Goal: Task Accomplishment & Management: Use online tool/utility

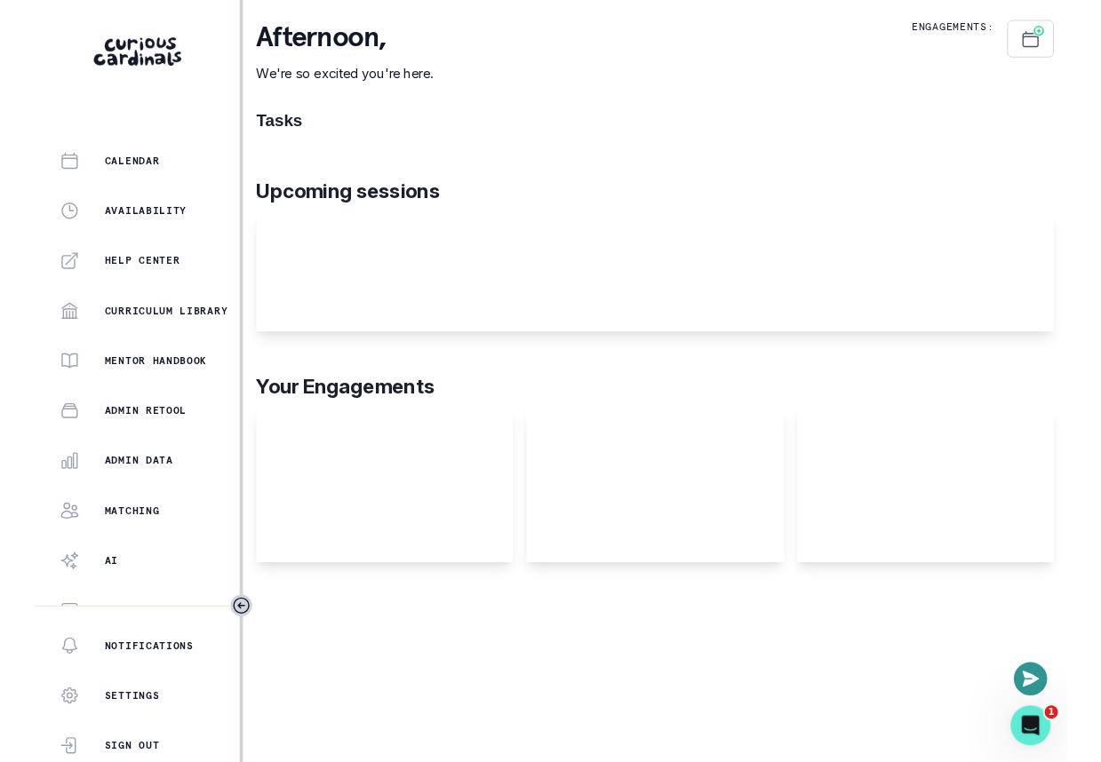
scroll to position [330, 0]
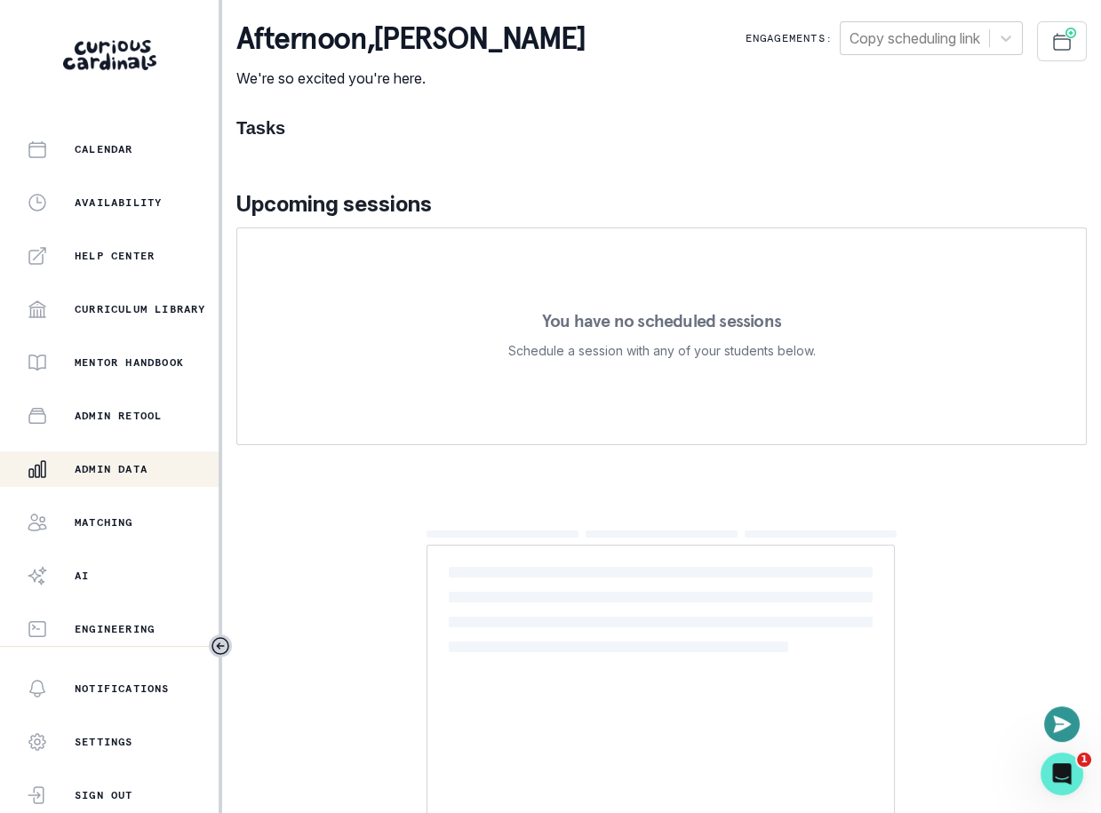
click at [151, 478] on div "Admin Data" at bounding box center [123, 468] width 192 height 21
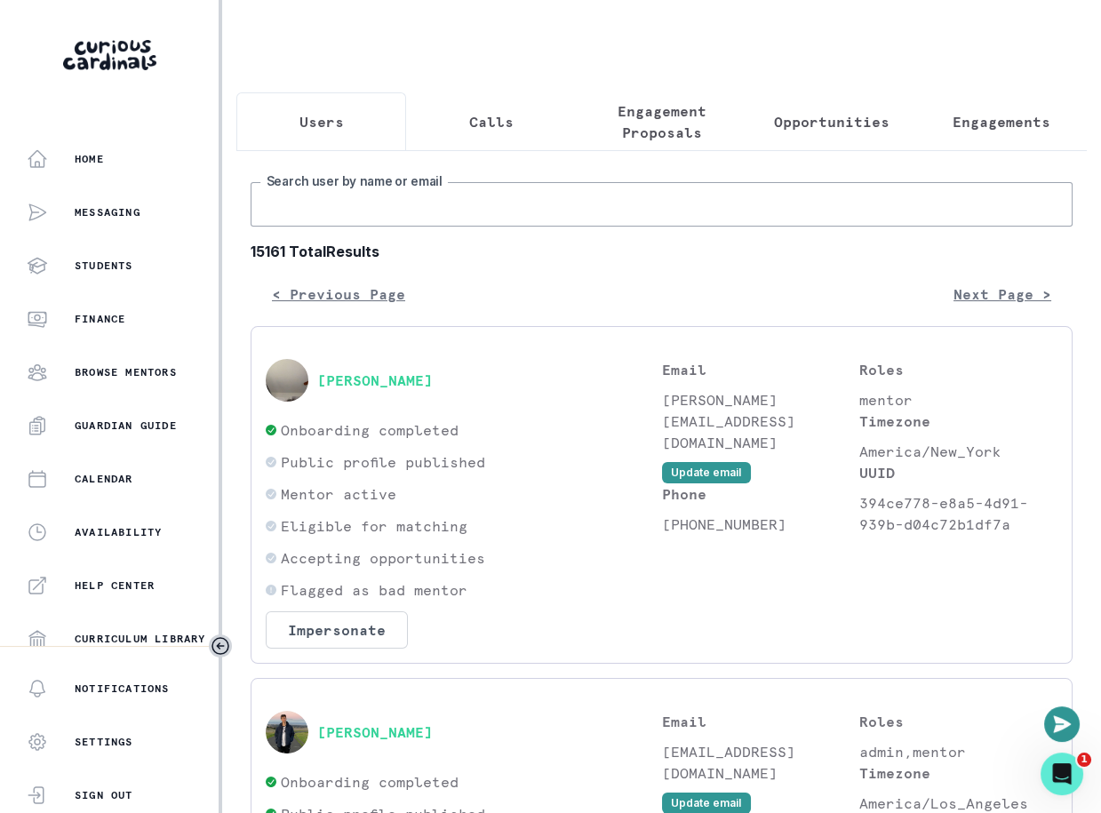
click at [458, 202] on input "Search user by name or email" at bounding box center [662, 204] width 822 height 44
type input "[PERSON_NAME]"
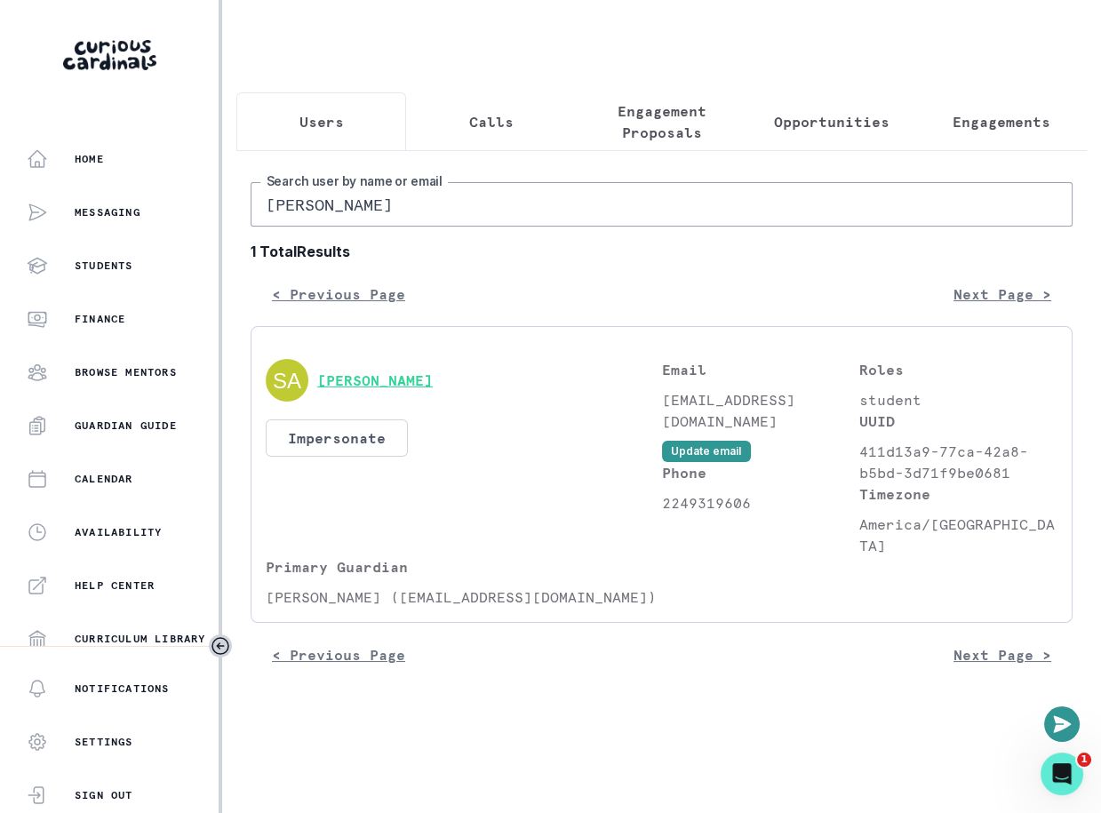
click at [409, 382] on button "[PERSON_NAME]" at bounding box center [375, 380] width 116 height 18
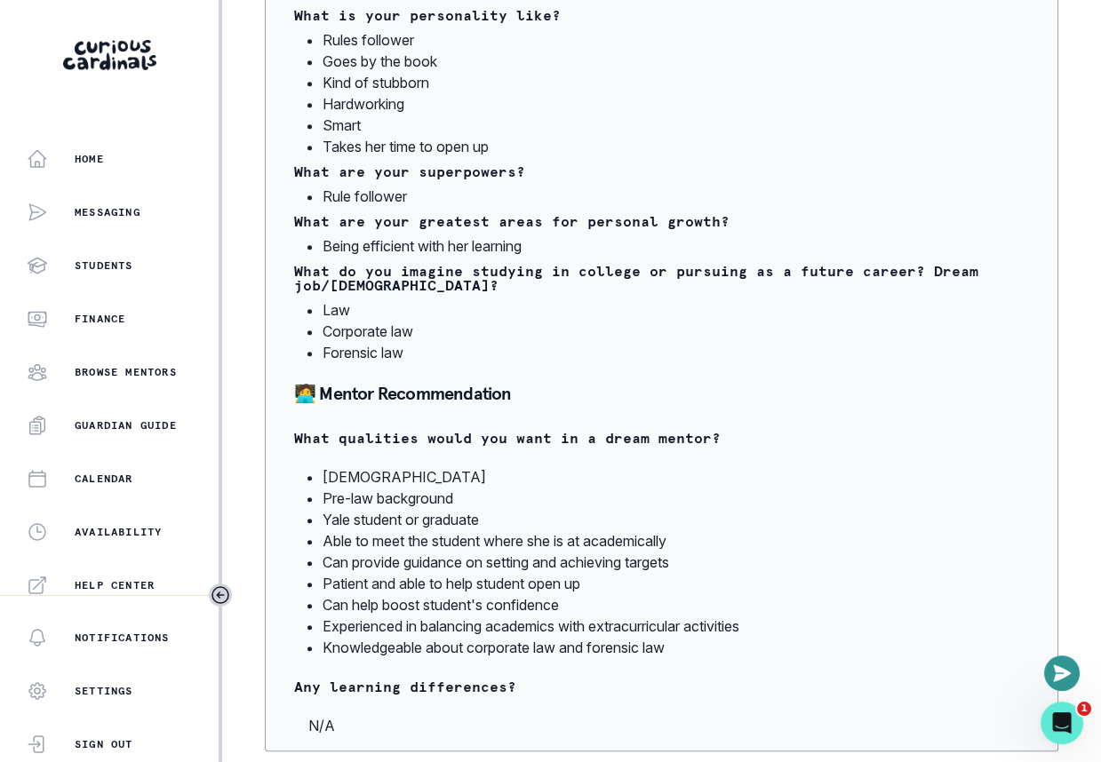
scroll to position [1526, 0]
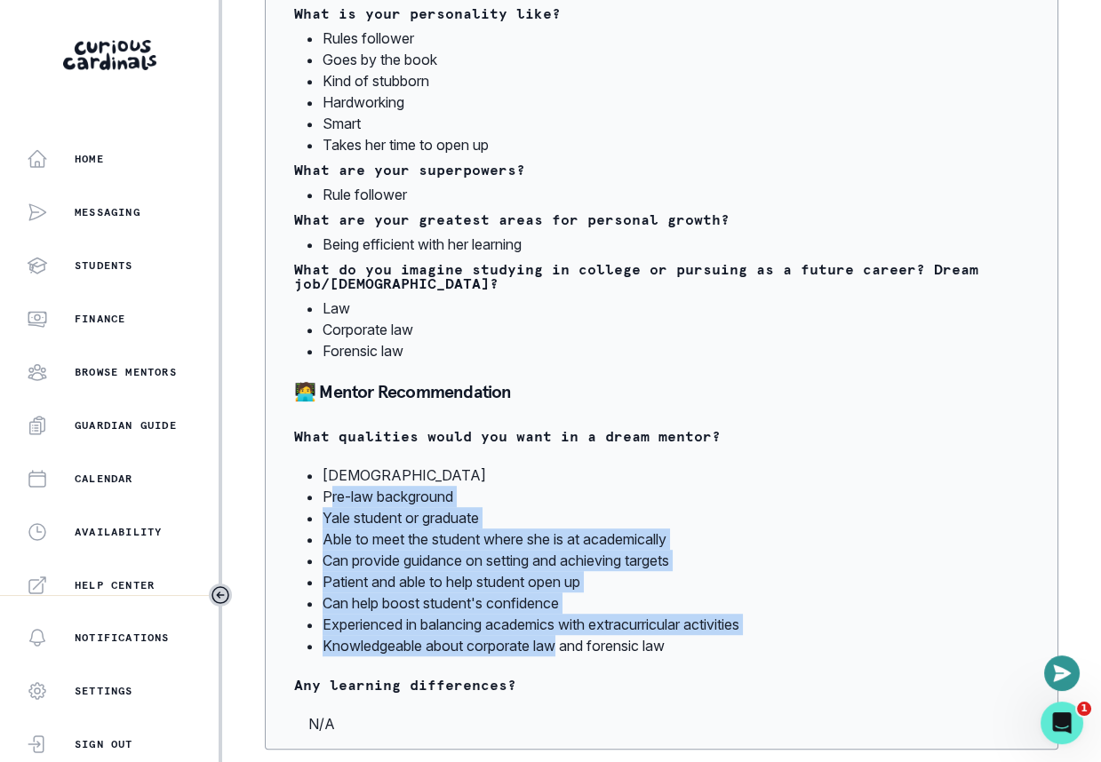
drag, startPoint x: 332, startPoint y: 491, endPoint x: 560, endPoint y: 641, distance: 272.1
click at [560, 641] on ul "[DEMOGRAPHIC_DATA] Pre-law background Yale student or graduate Able to meet the…" at bounding box center [676, 561] width 706 height 192
click at [560, 641] on li "Knowledgeable about corporate law and forensic law" at bounding box center [676, 645] width 706 height 21
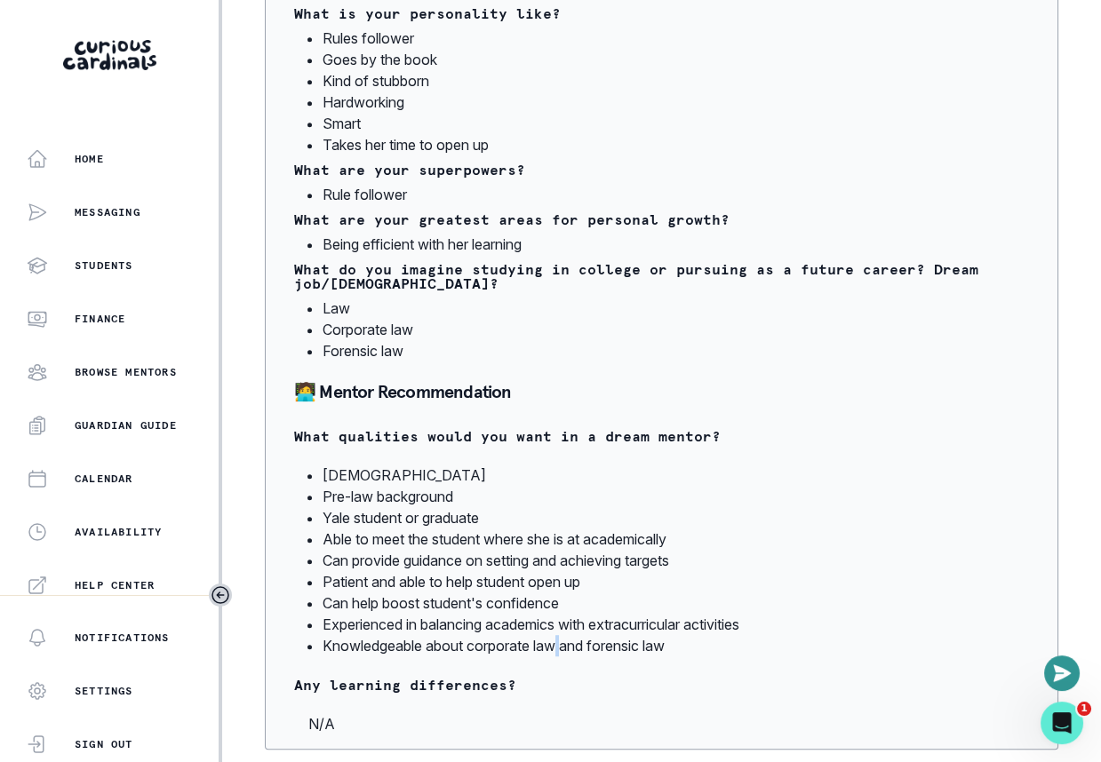
click at [560, 641] on li "Knowledgeable about corporate law and forensic law" at bounding box center [676, 645] width 706 height 21
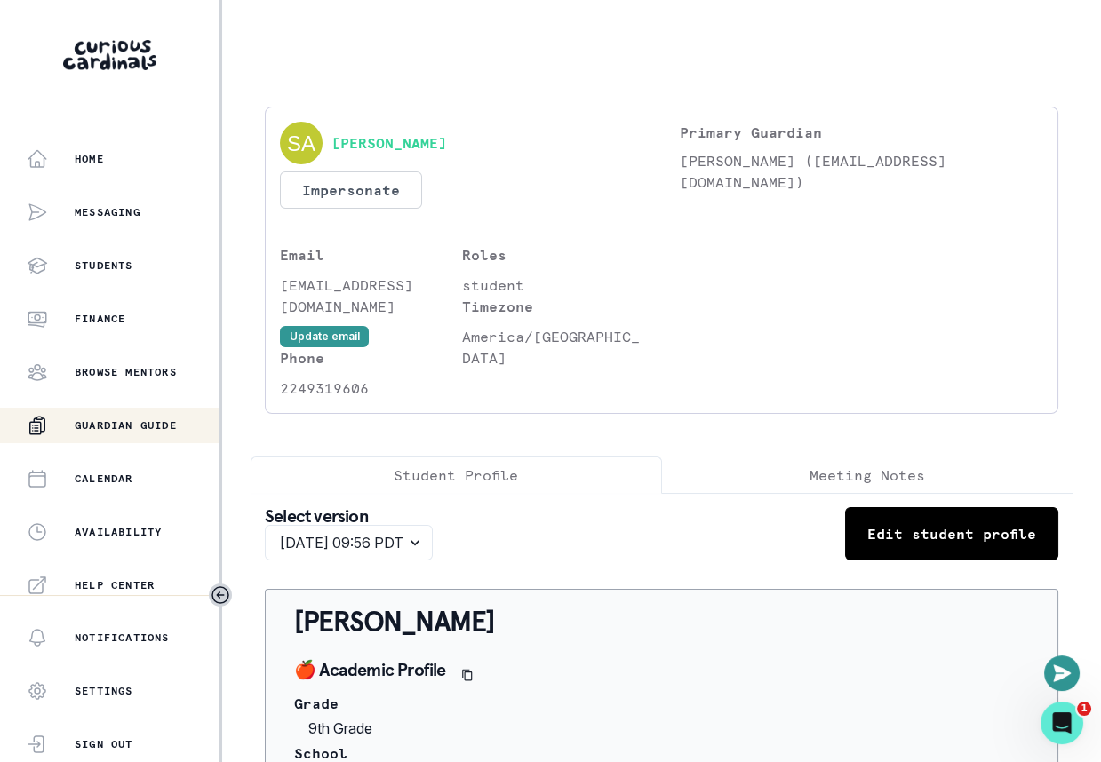
scroll to position [380, 0]
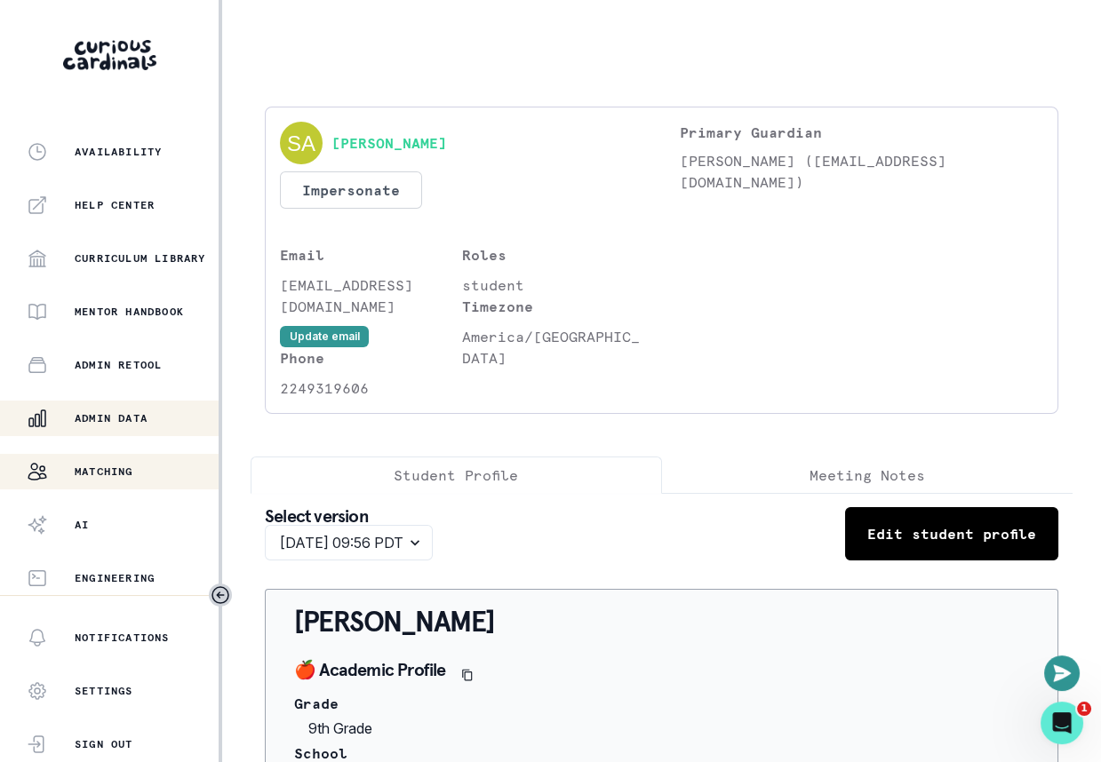
click at [135, 463] on div "Matching" at bounding box center [123, 471] width 192 height 21
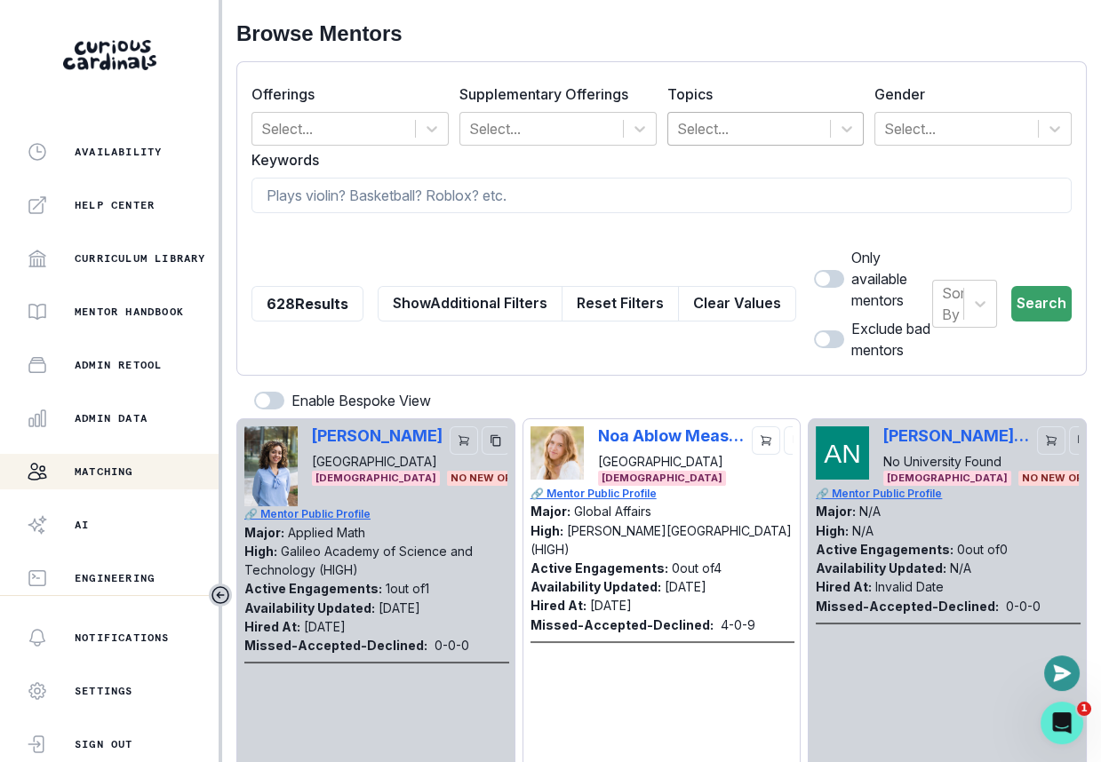
click at [783, 138] on div at bounding box center [749, 128] width 145 height 25
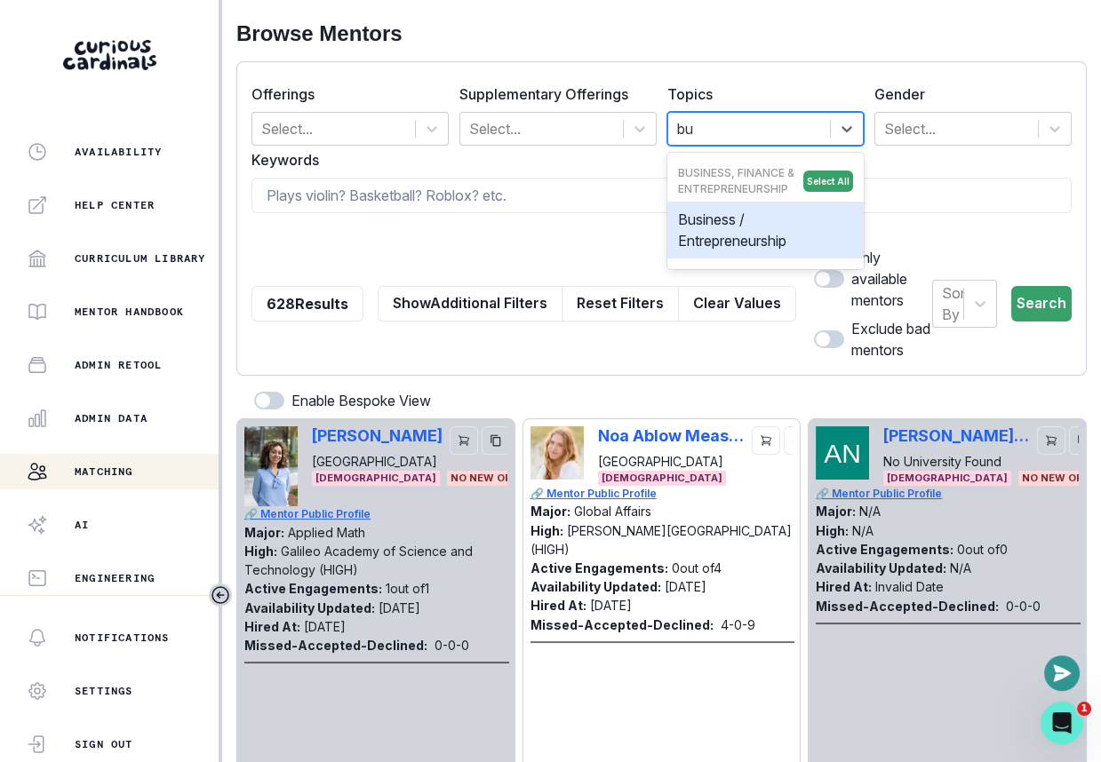
type input "bus"
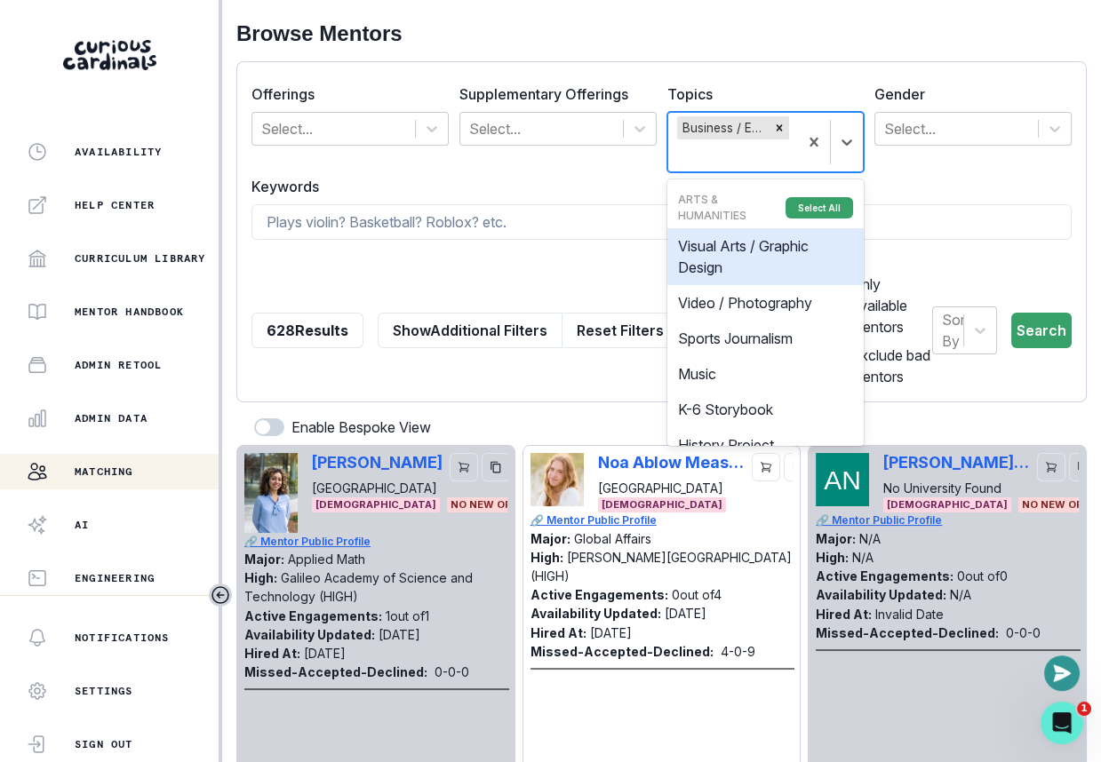
click at [770, 139] on div "Business / Entrepreneurship" at bounding box center [733, 128] width 116 height 27
click at [777, 134] on div "Remove Business / Entrepreneurship" at bounding box center [779, 127] width 20 height 23
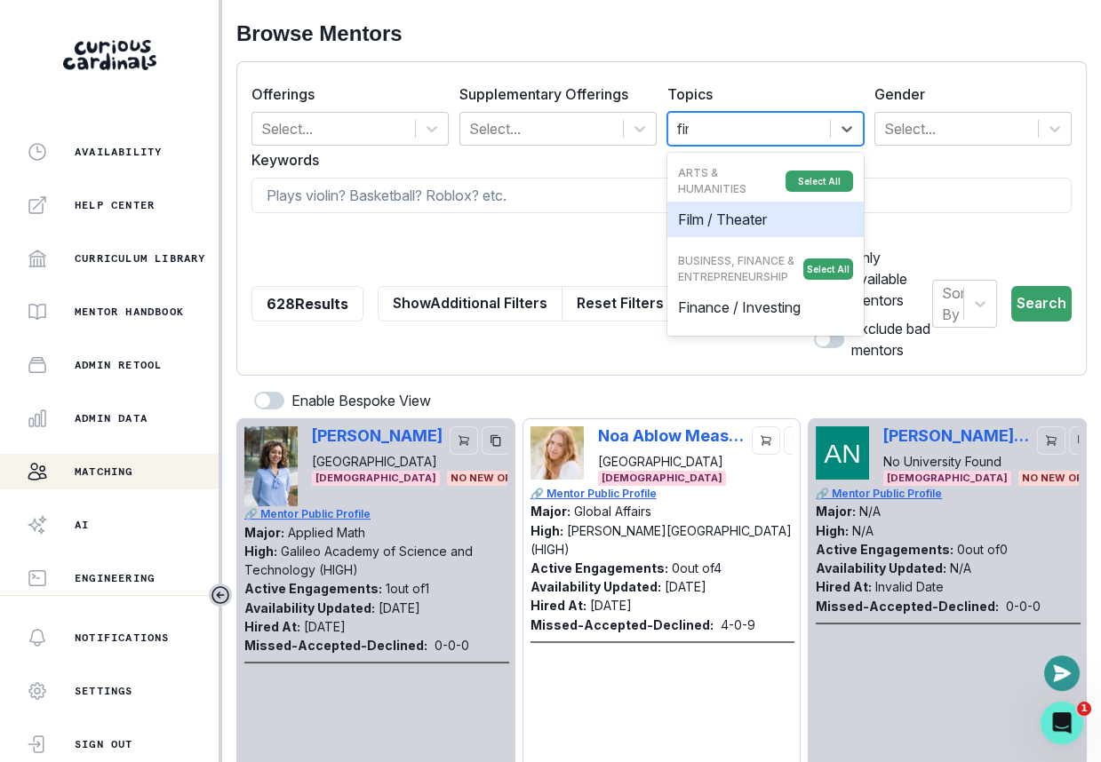
type input "fina"
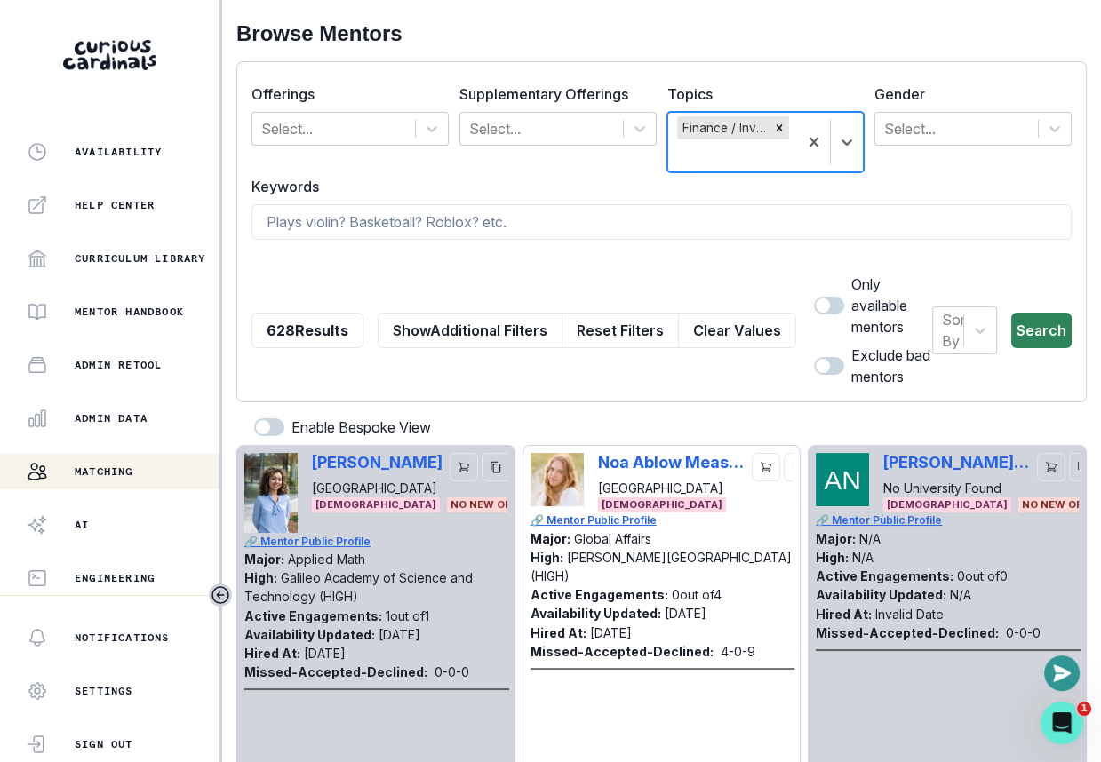
click at [1042, 318] on button "Search" at bounding box center [1041, 331] width 60 height 36
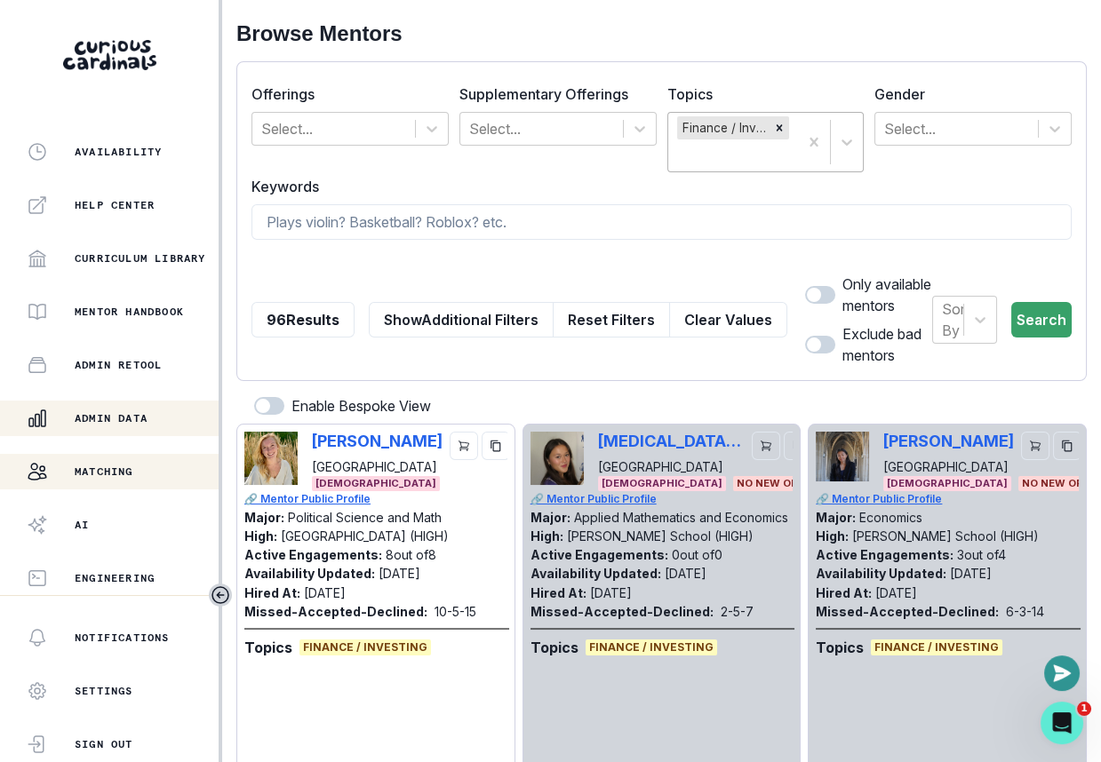
click at [139, 405] on button "Admin Data" at bounding box center [109, 419] width 219 height 36
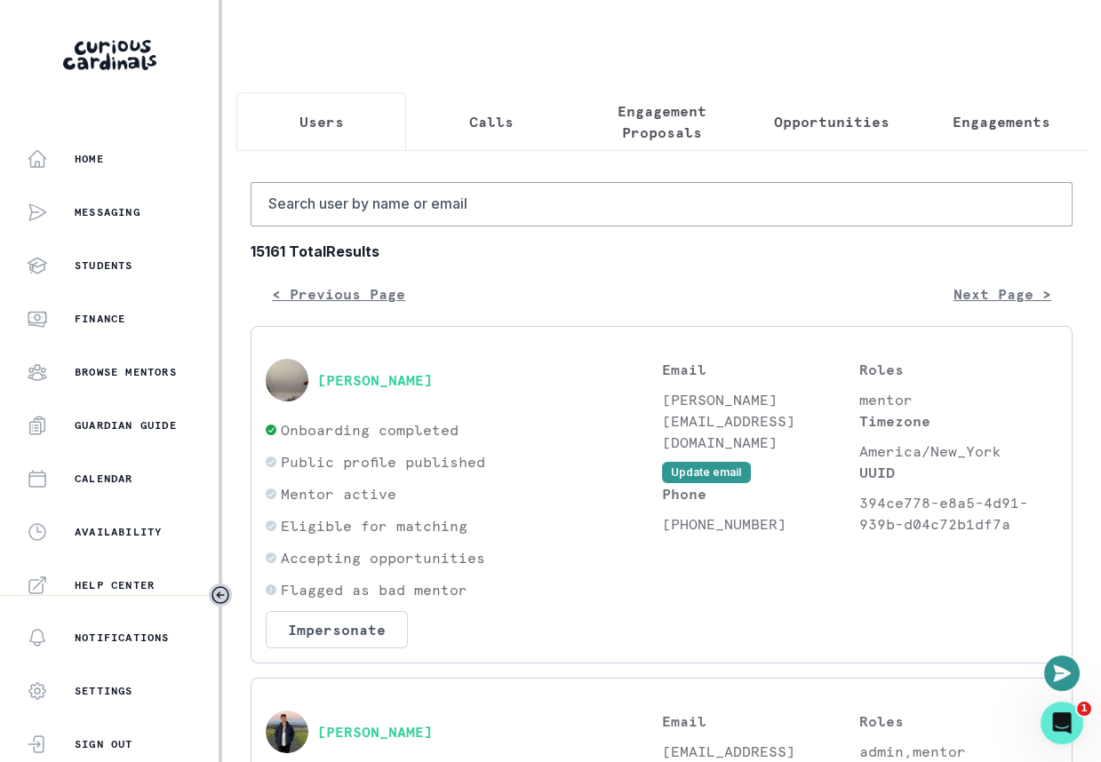
click at [928, 136] on button "Engagements" at bounding box center [1002, 121] width 170 height 59
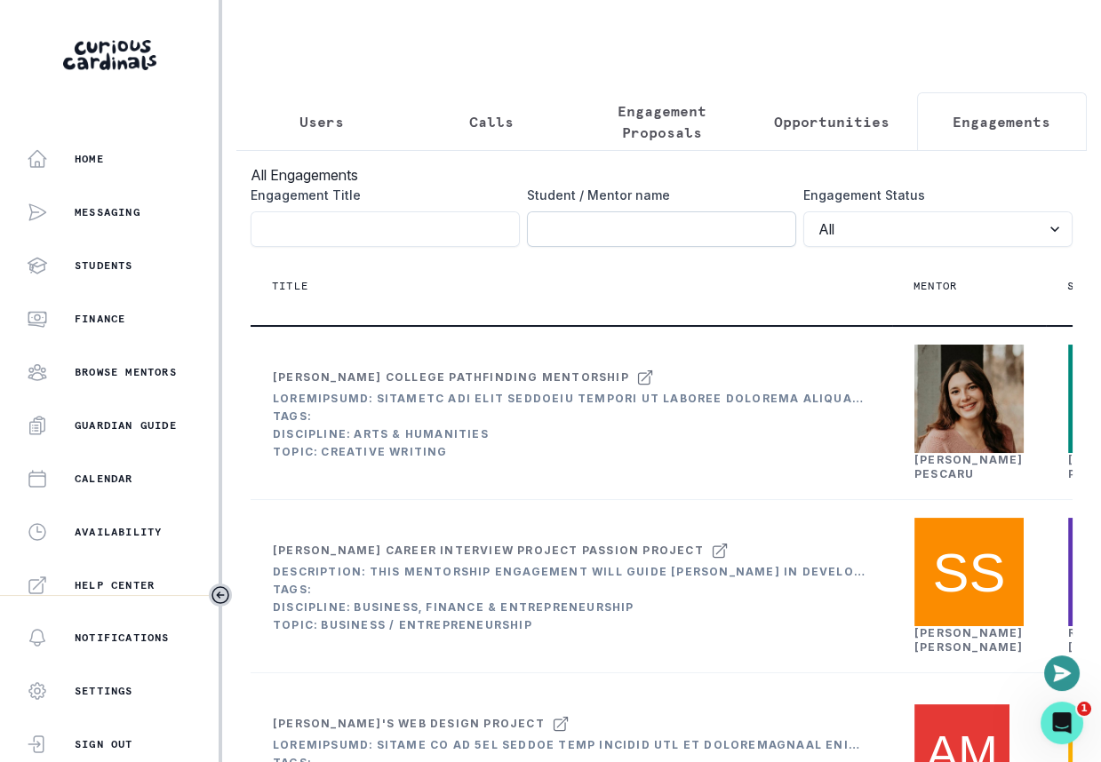
click at [656, 221] on input "Engagement Title" at bounding box center [661, 229] width 269 height 36
click button "submit" at bounding box center [0, 0] width 0 height 0
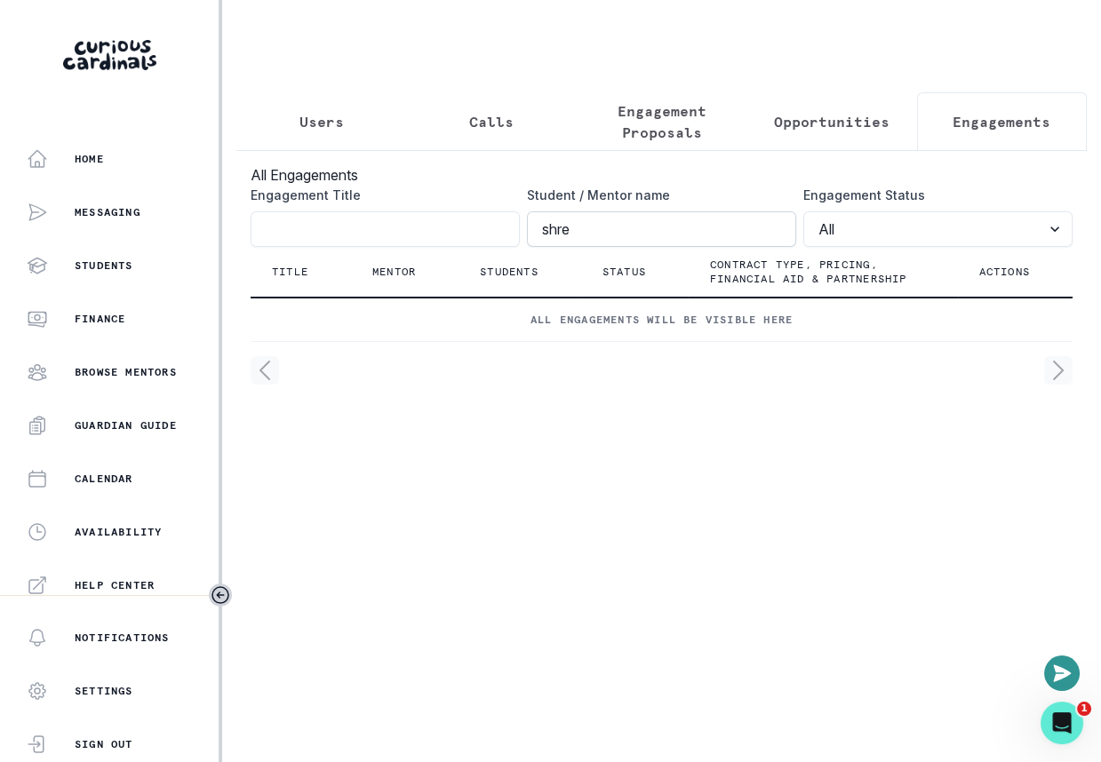
click button "submit" at bounding box center [0, 0] width 0 height 0
type input "[PERSON_NAME]"
click button "submit" at bounding box center [0, 0] width 0 height 0
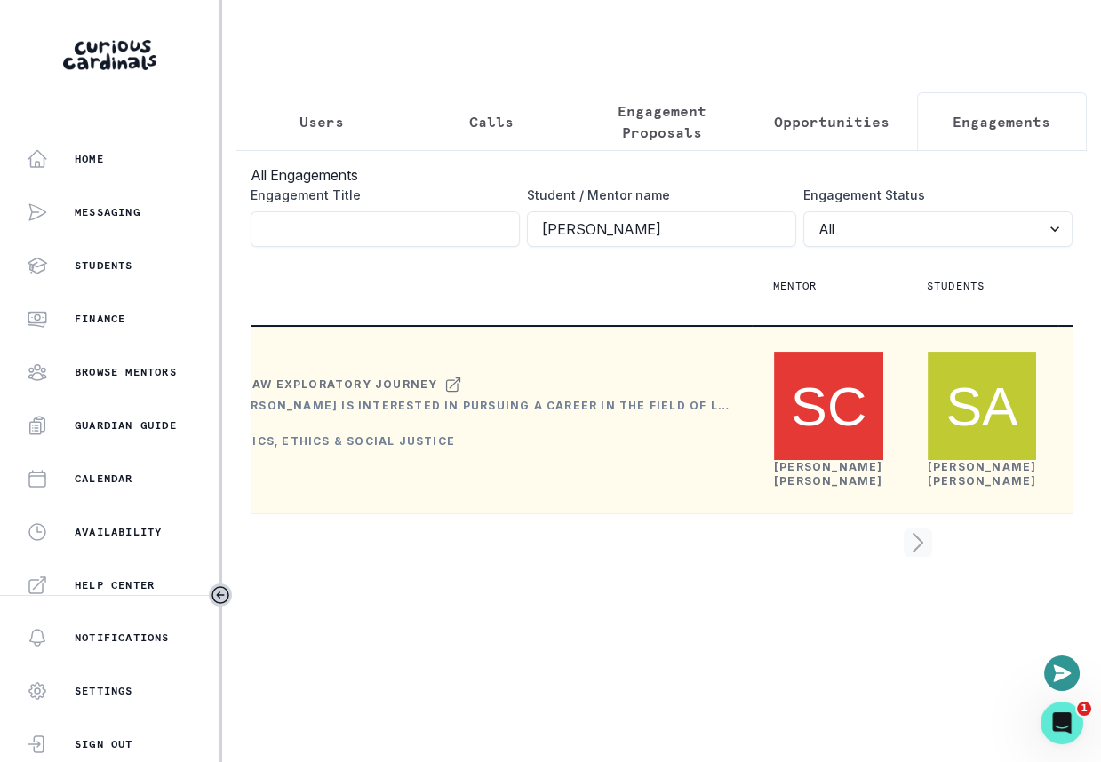
scroll to position [0, 154]
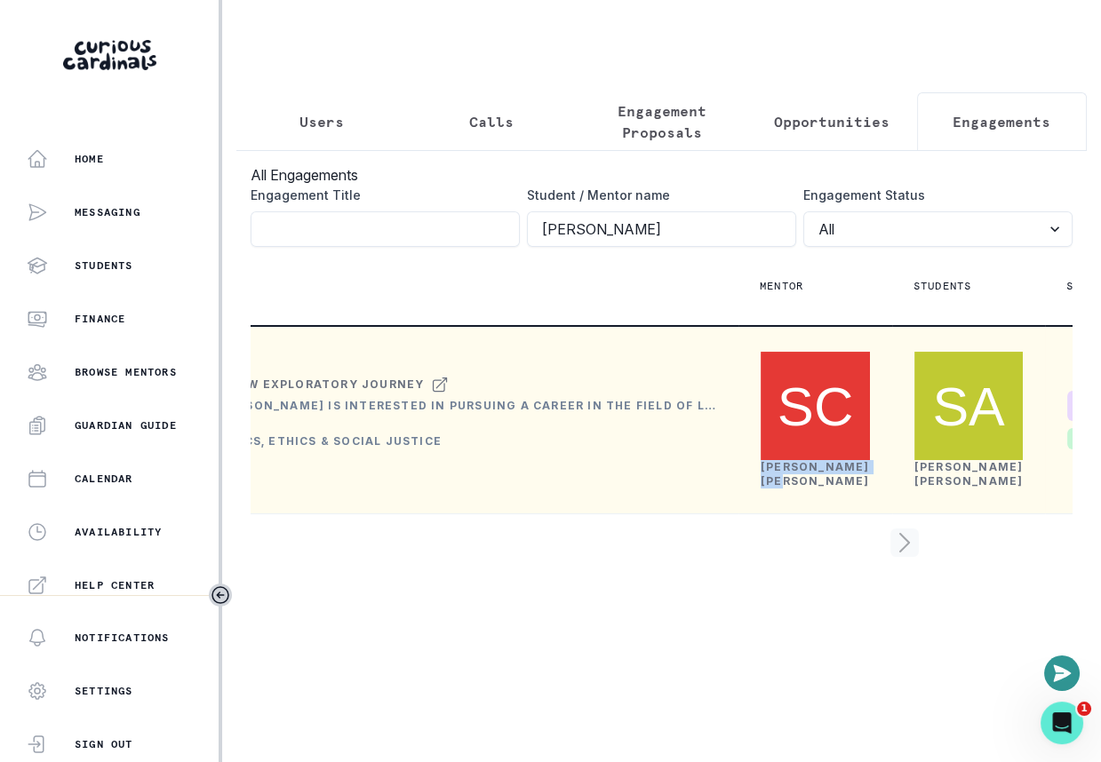
drag, startPoint x: 808, startPoint y: 517, endPoint x: 759, endPoint y: 504, distance: 50.7
click at [761, 489] on div "[PERSON_NAME]" at bounding box center [815, 474] width 109 height 28
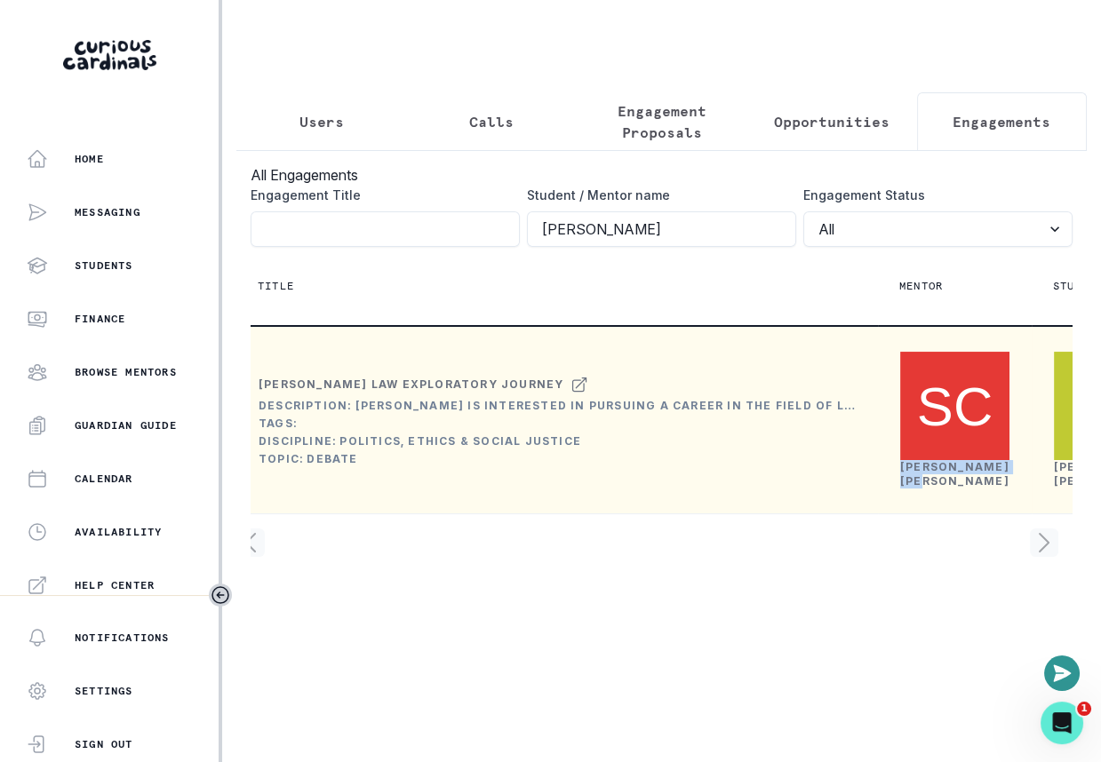
scroll to position [0, 0]
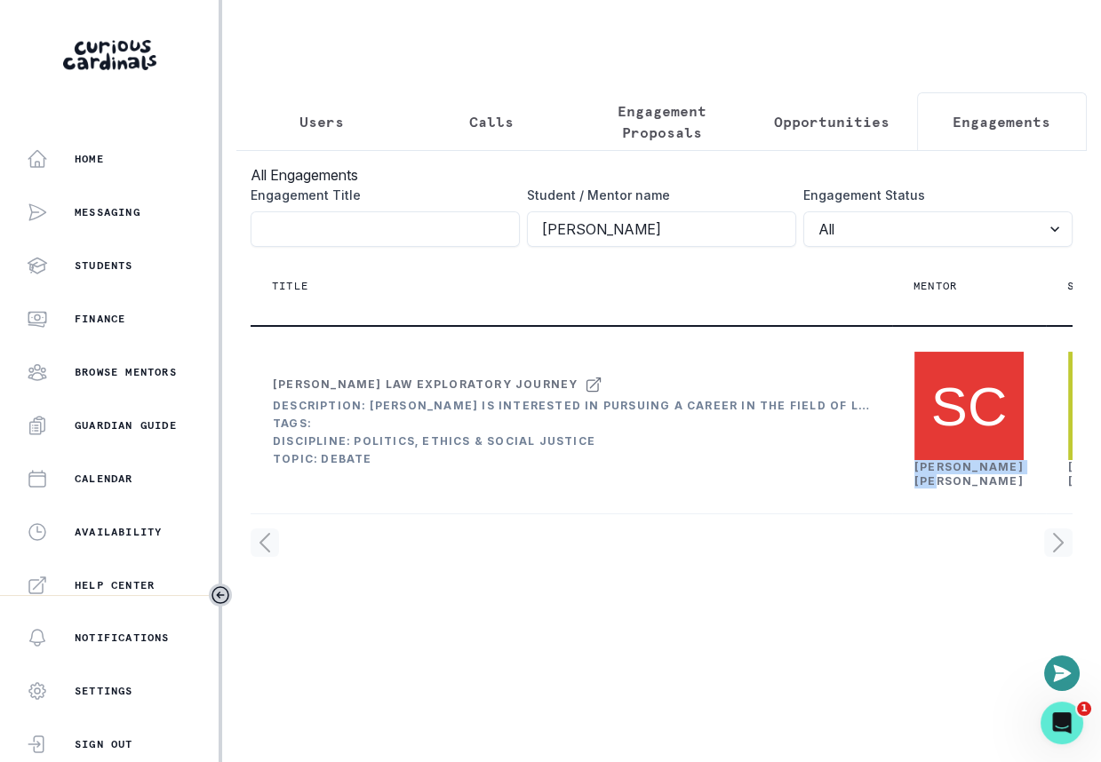
click at [335, 116] on p "Users" at bounding box center [321, 121] width 44 height 21
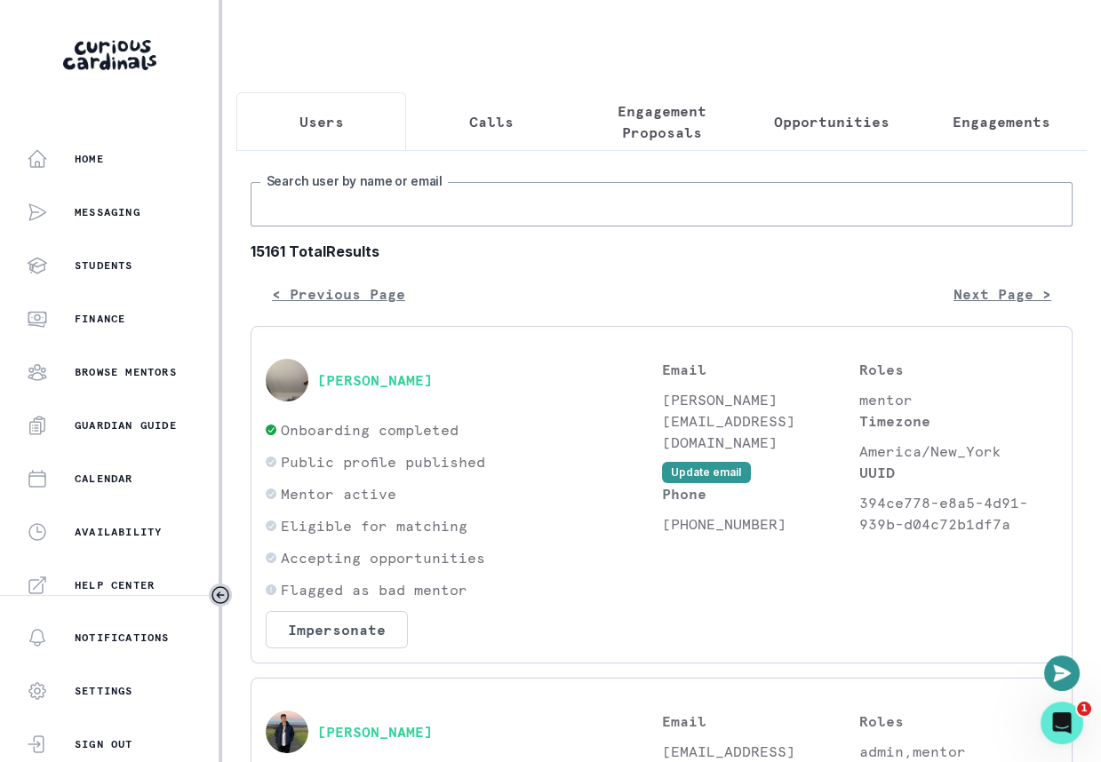
click at [420, 196] on input "Search user by name or email" at bounding box center [662, 204] width 822 height 44
type input "[PERSON_NAME]"
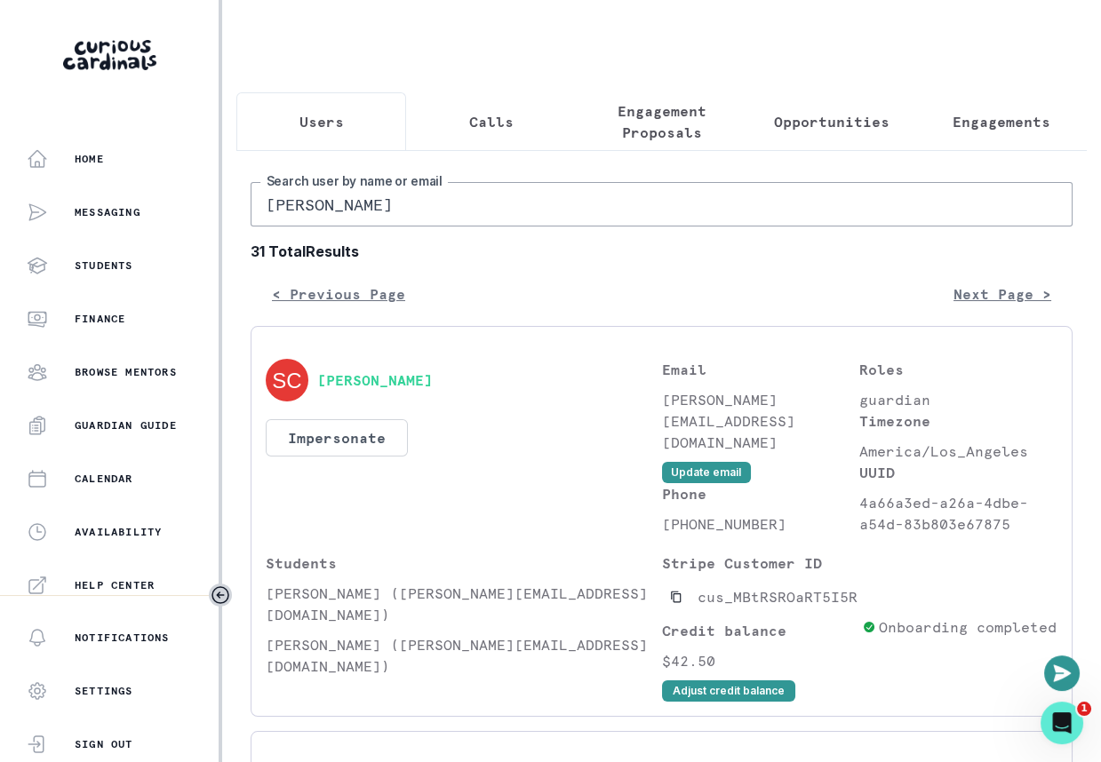
click at [415, 213] on input "[PERSON_NAME]" at bounding box center [662, 204] width 822 height 44
type input "[PERSON_NAME]"
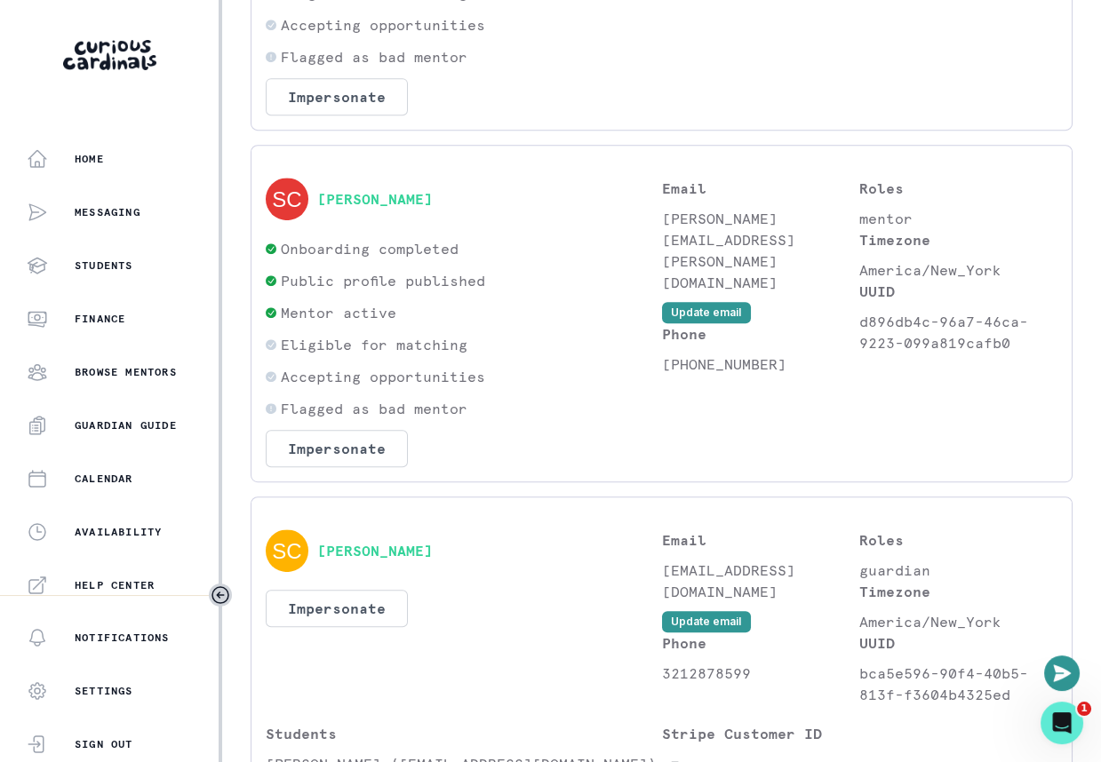
scroll to position [1416, 0]
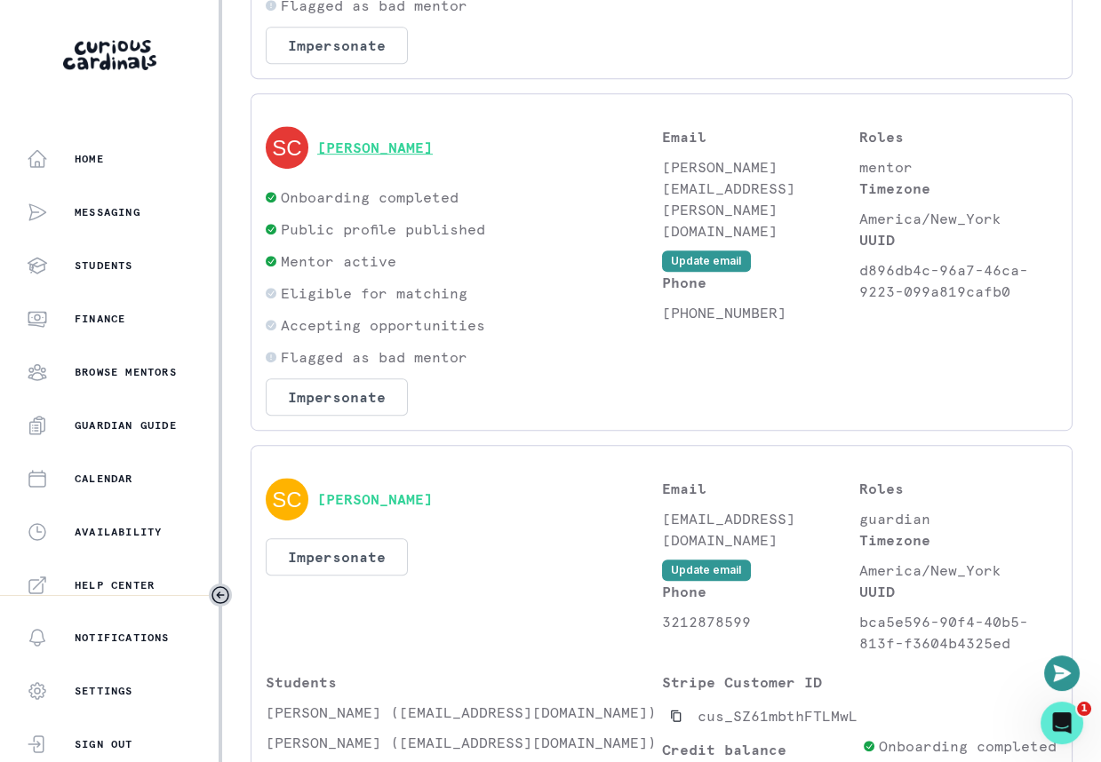
click at [395, 139] on button "[PERSON_NAME]" at bounding box center [375, 148] width 116 height 18
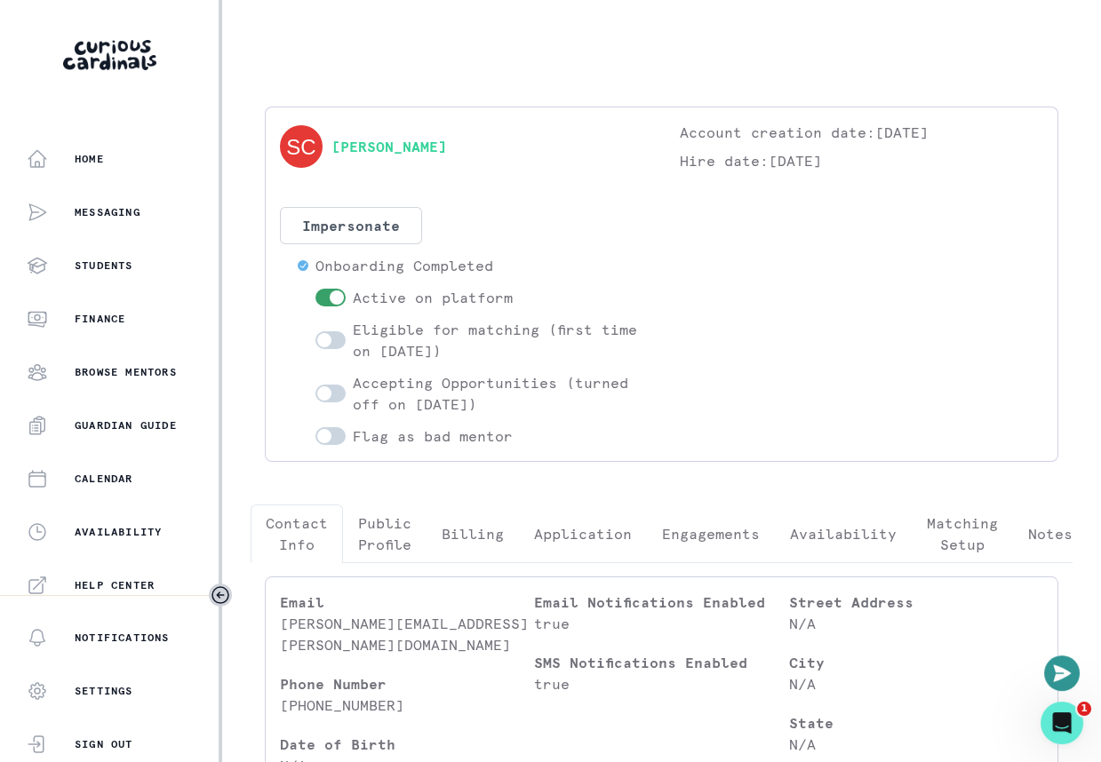
click at [724, 524] on p "Engagements" at bounding box center [711, 533] width 98 height 21
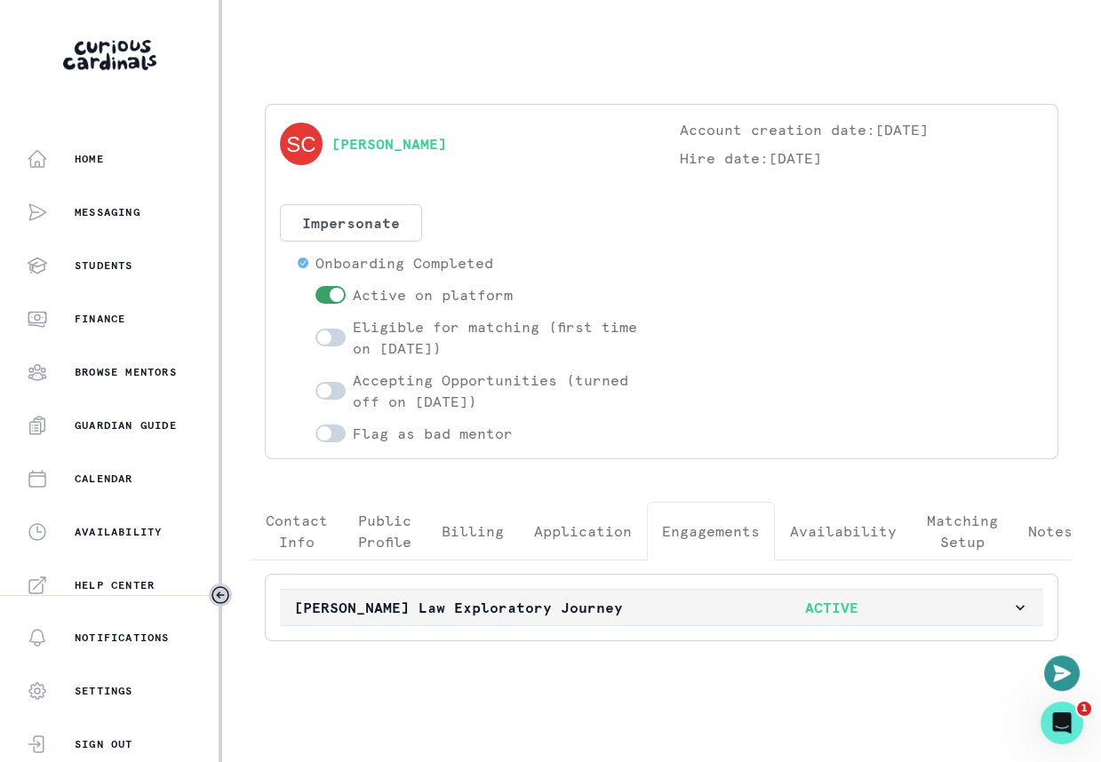
click at [640, 600] on p "[PERSON_NAME] Law Exploratory Journey" at bounding box center [473, 607] width 359 height 21
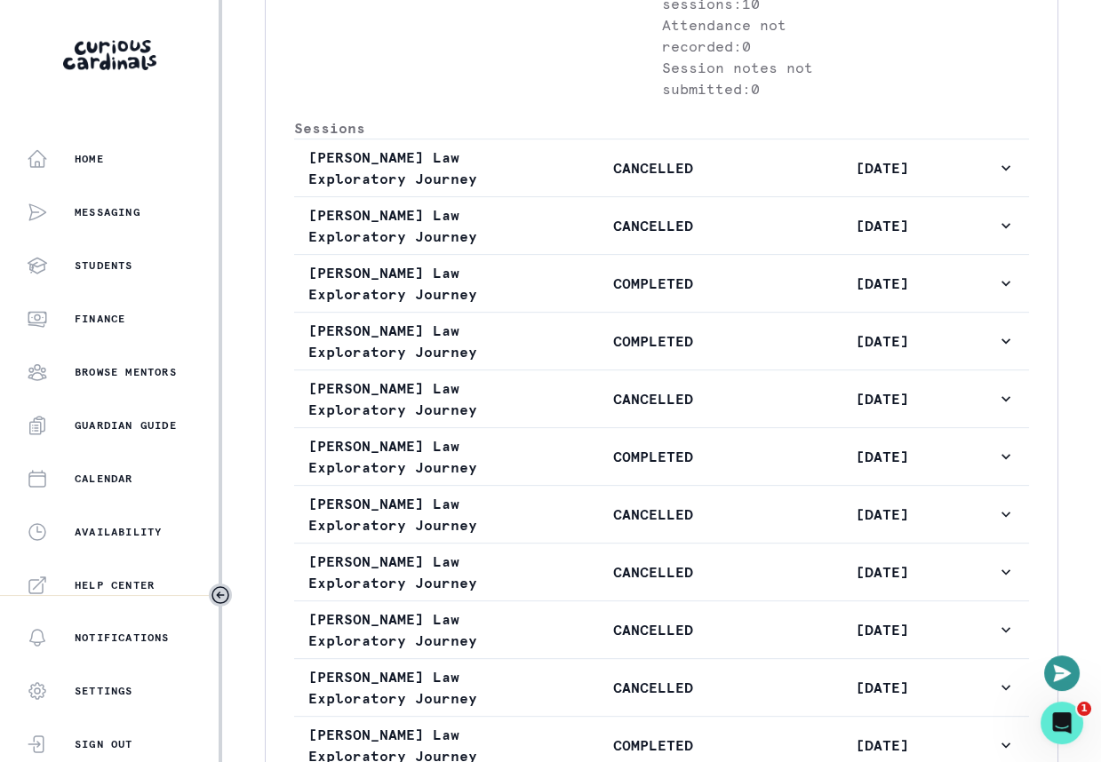
scroll to position [1018, 0]
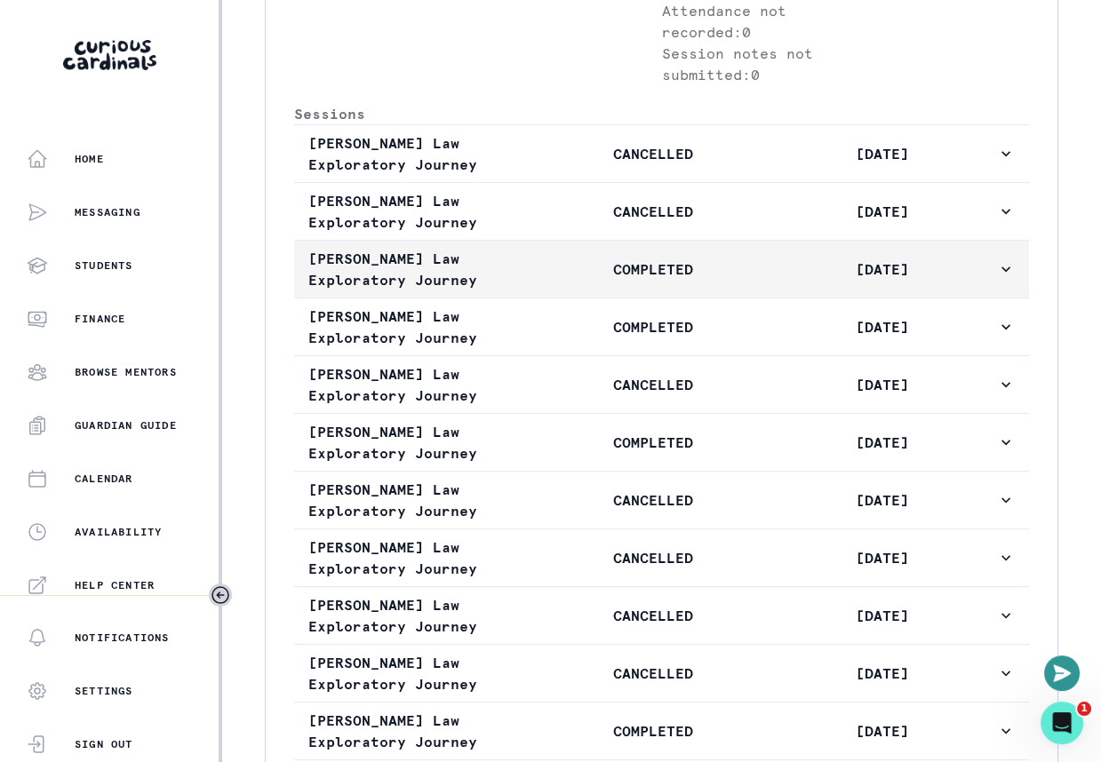
click at [633, 298] on button "[PERSON_NAME] Law Exploratory Journey COMPLETED [DATE]" at bounding box center [661, 269] width 735 height 57
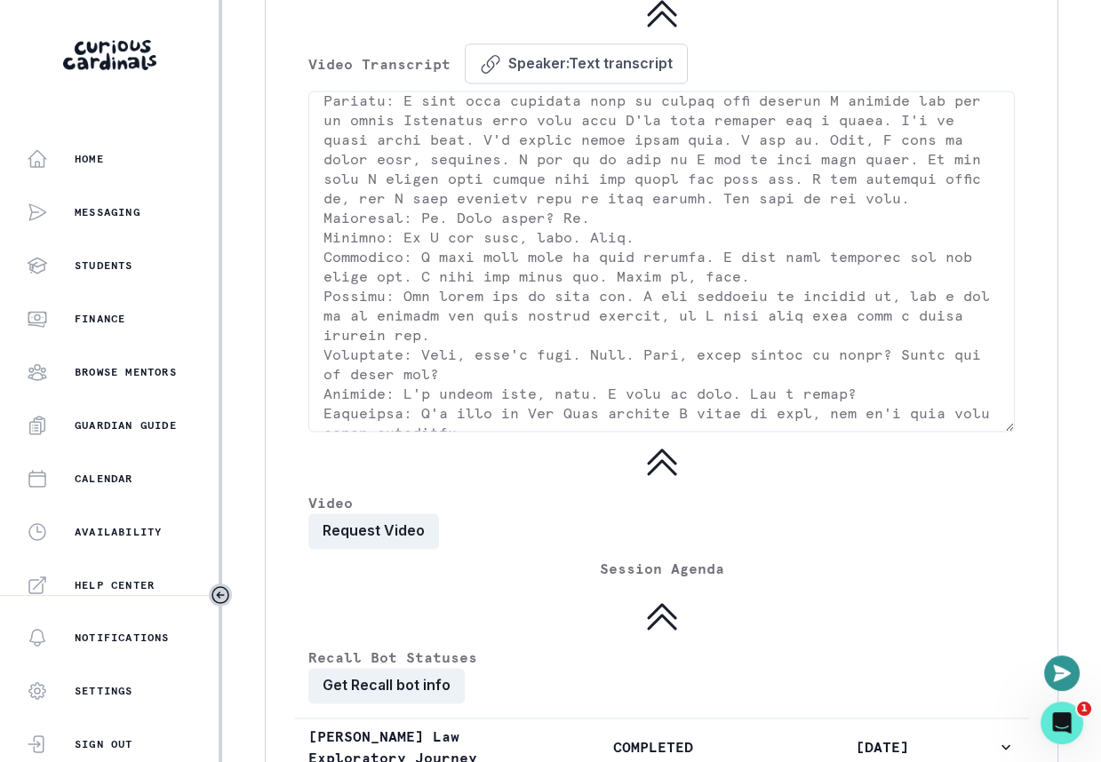
scroll to position [3661, 0]
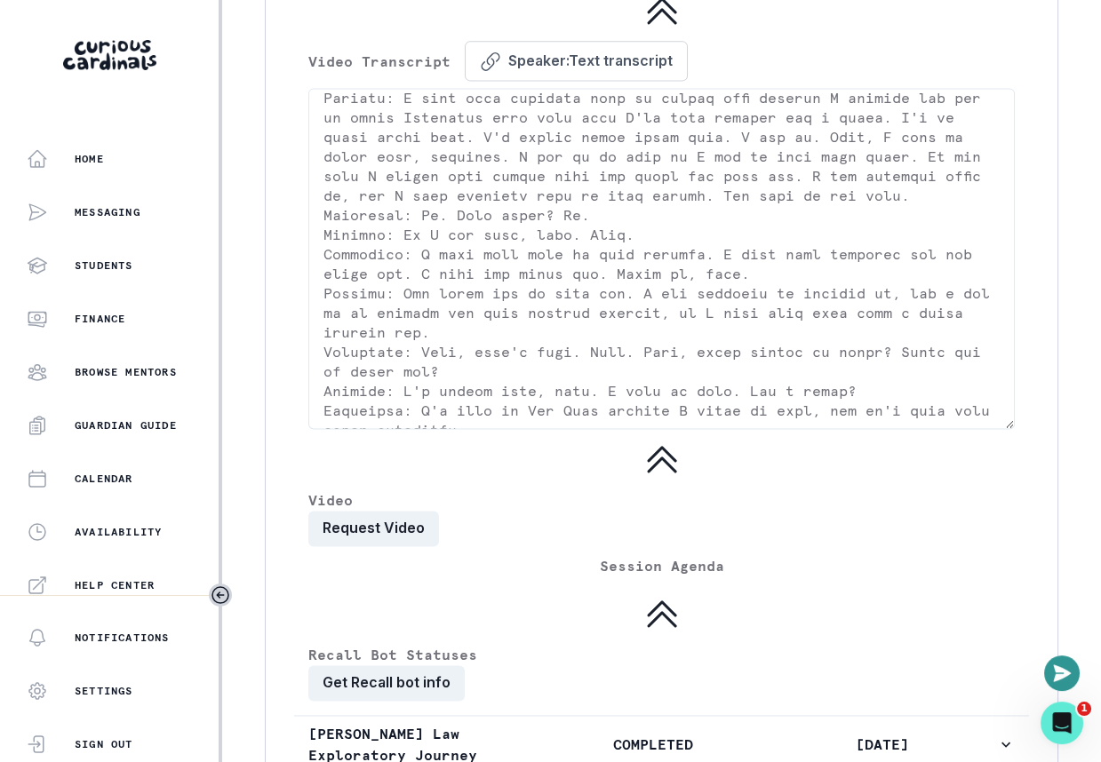
click at [384, 577] on div "Session Agenda" at bounding box center [661, 565] width 706 height 21
click at [384, 546] on button "Request Video" at bounding box center [373, 529] width 131 height 36
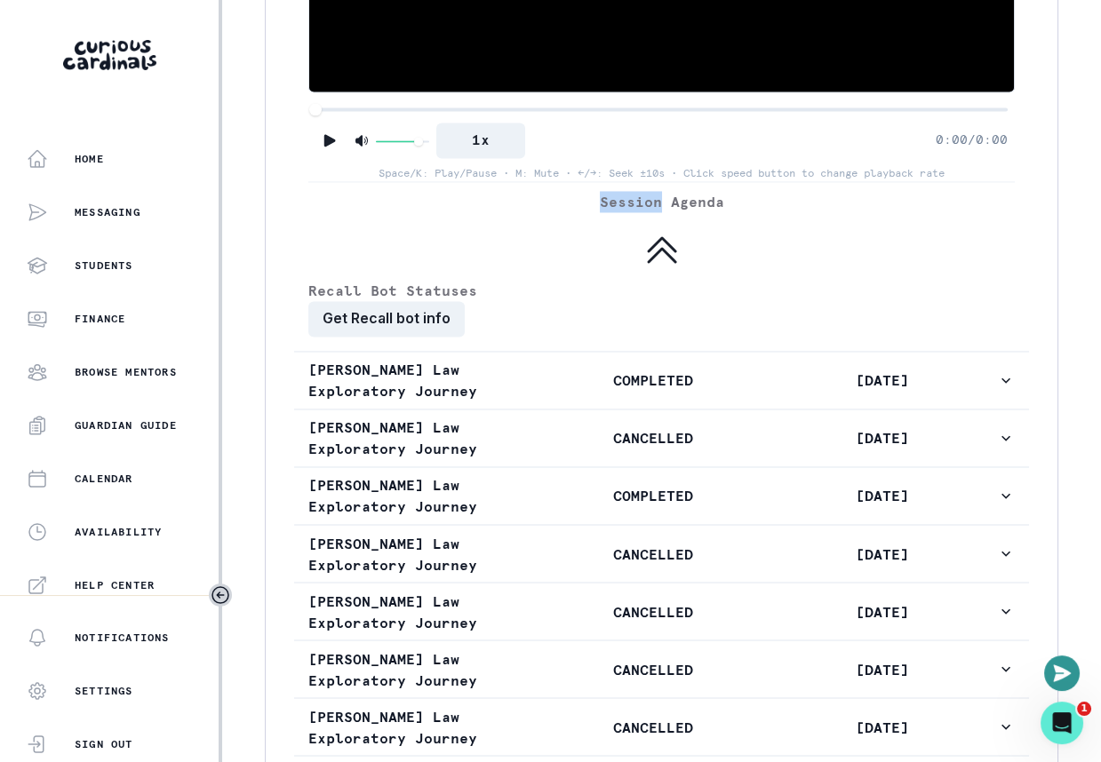
scroll to position [4320, 0]
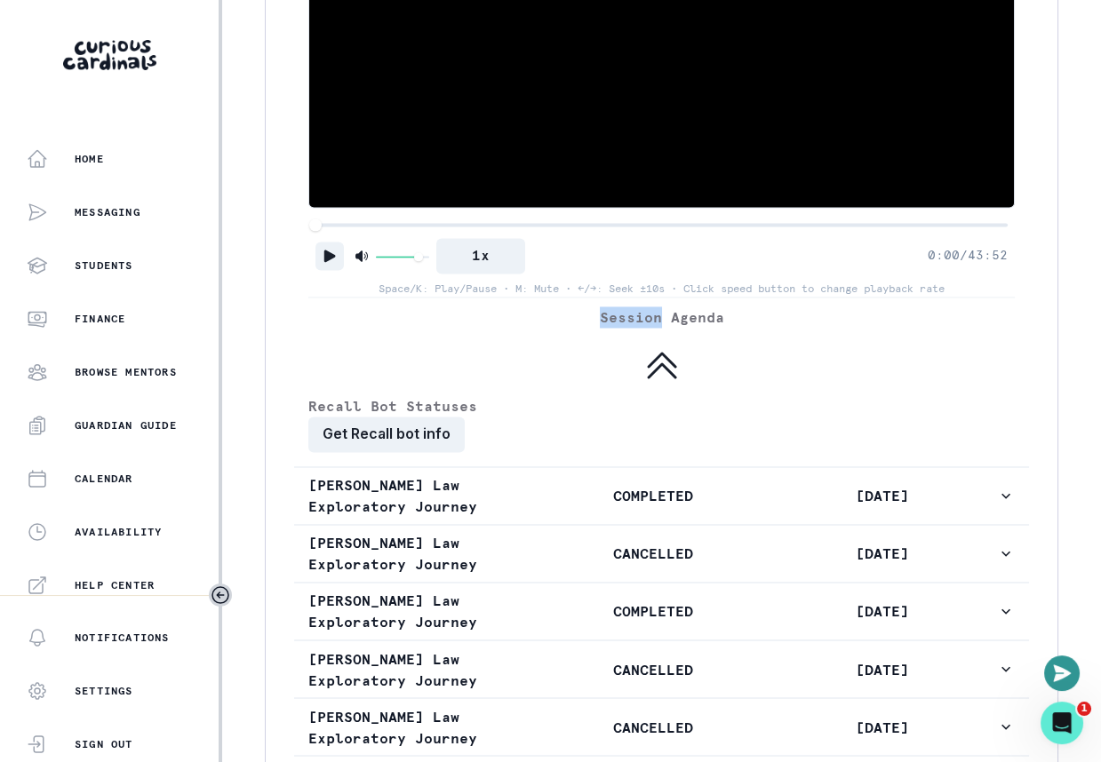
click at [333, 265] on icon "Play" at bounding box center [330, 256] width 18 height 18
click at [477, 231] on div at bounding box center [661, 225] width 692 height 12
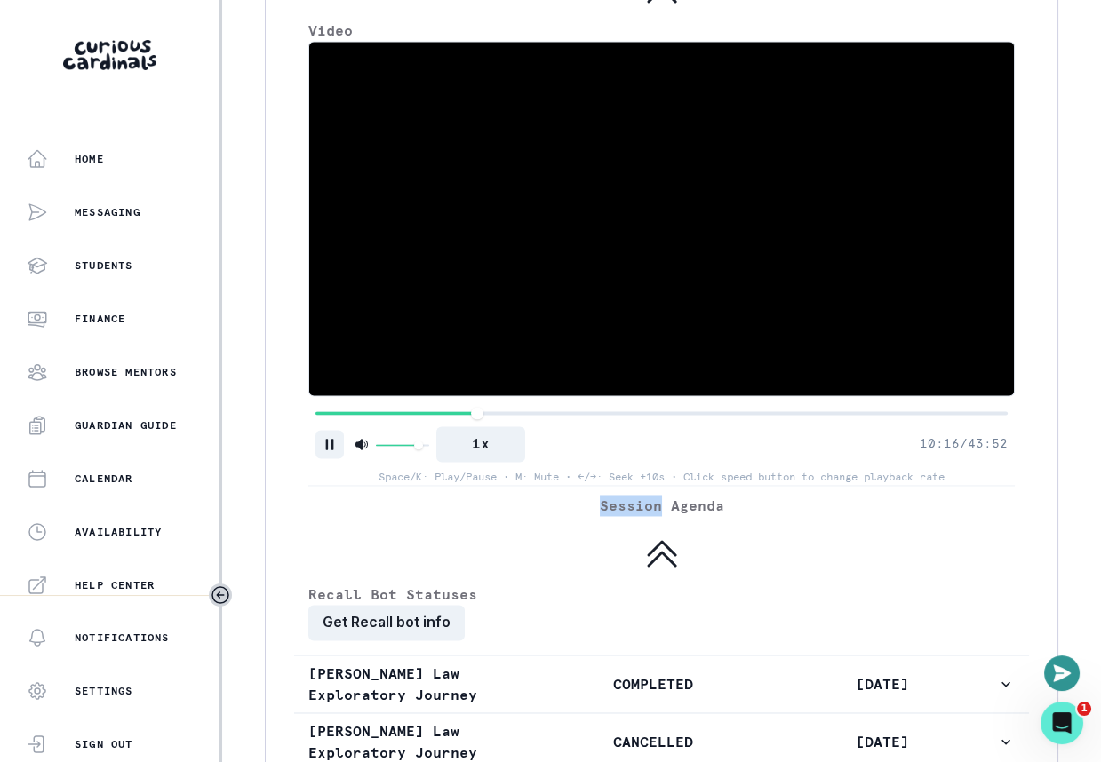
scroll to position [4132, 0]
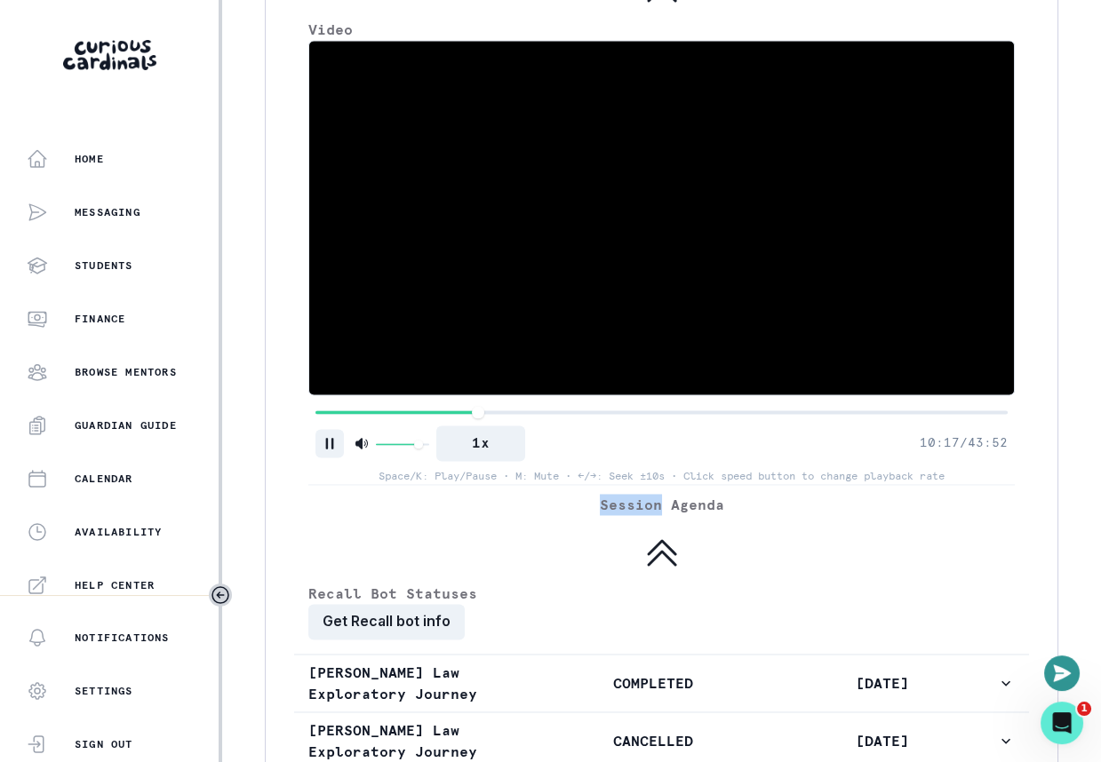
click at [331, 450] on icon "Pause" at bounding box center [330, 444] width 8 height 12
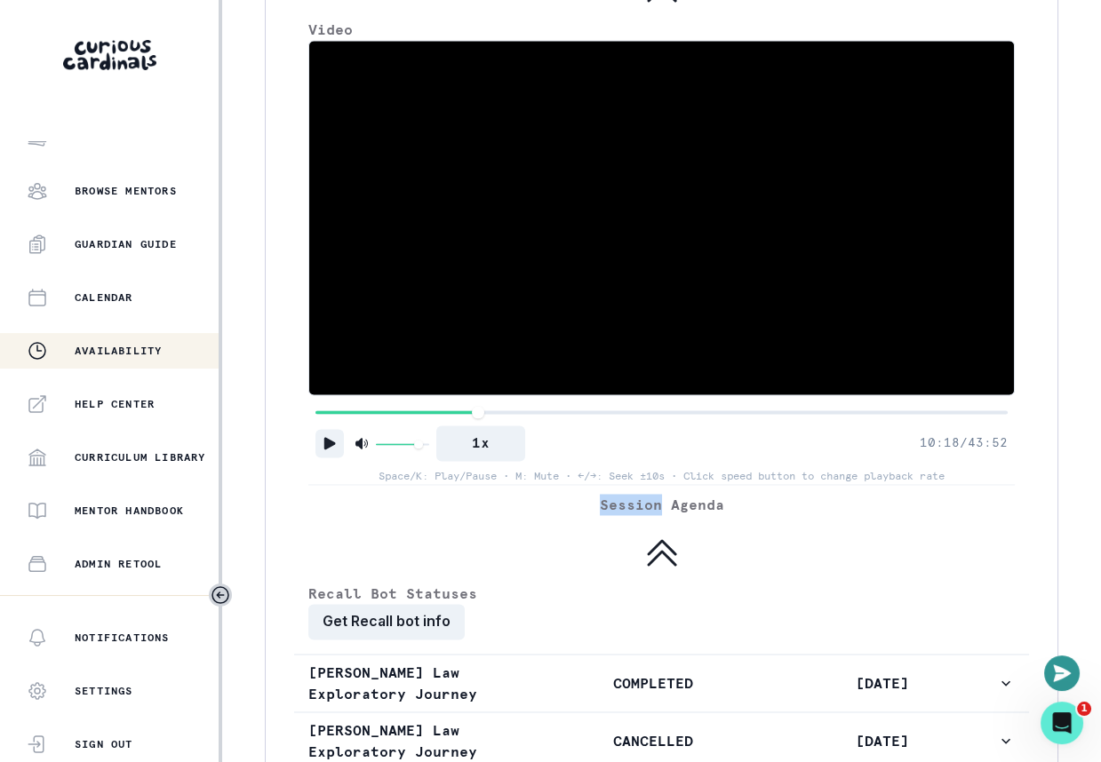
scroll to position [380, 0]
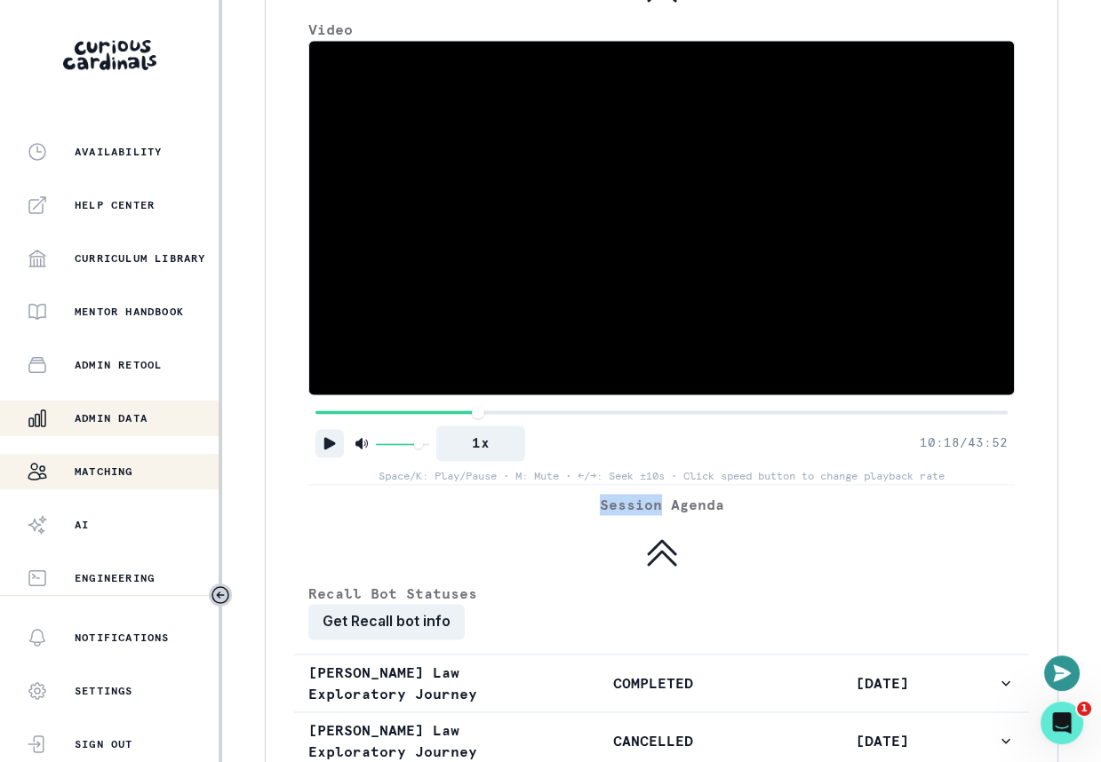
click at [137, 481] on div "Matching" at bounding box center [123, 471] width 192 height 21
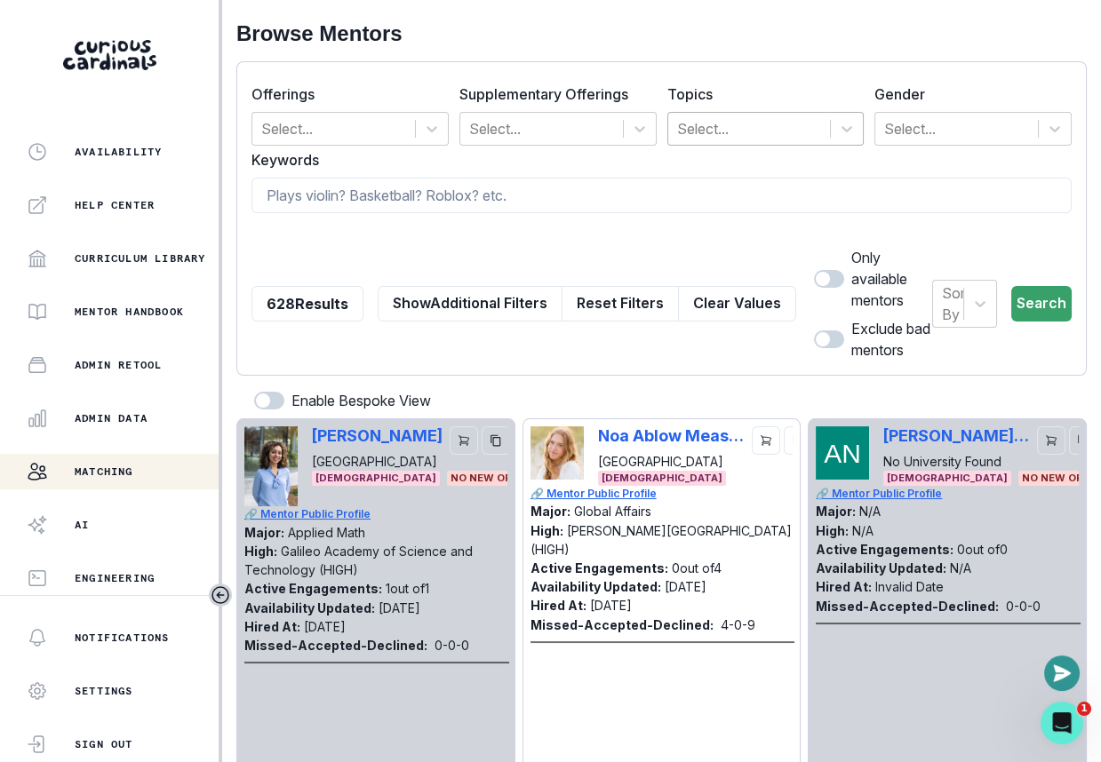
click at [710, 129] on div at bounding box center [749, 128] width 145 height 25
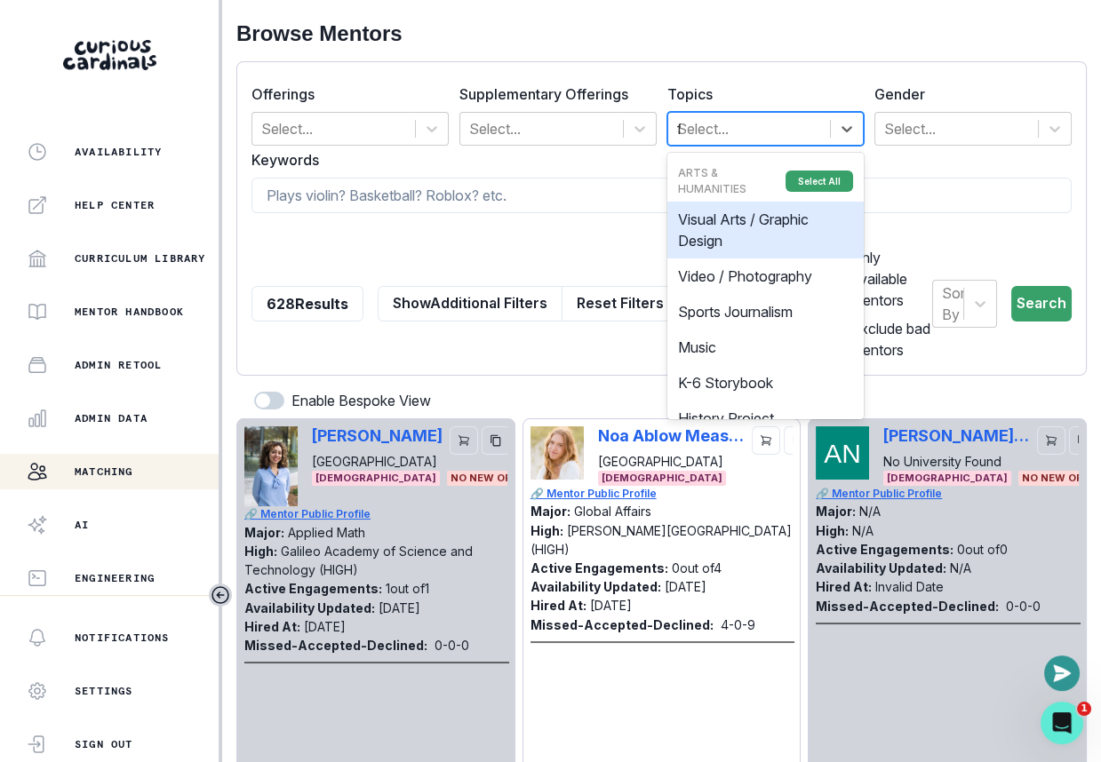
type input "fin"
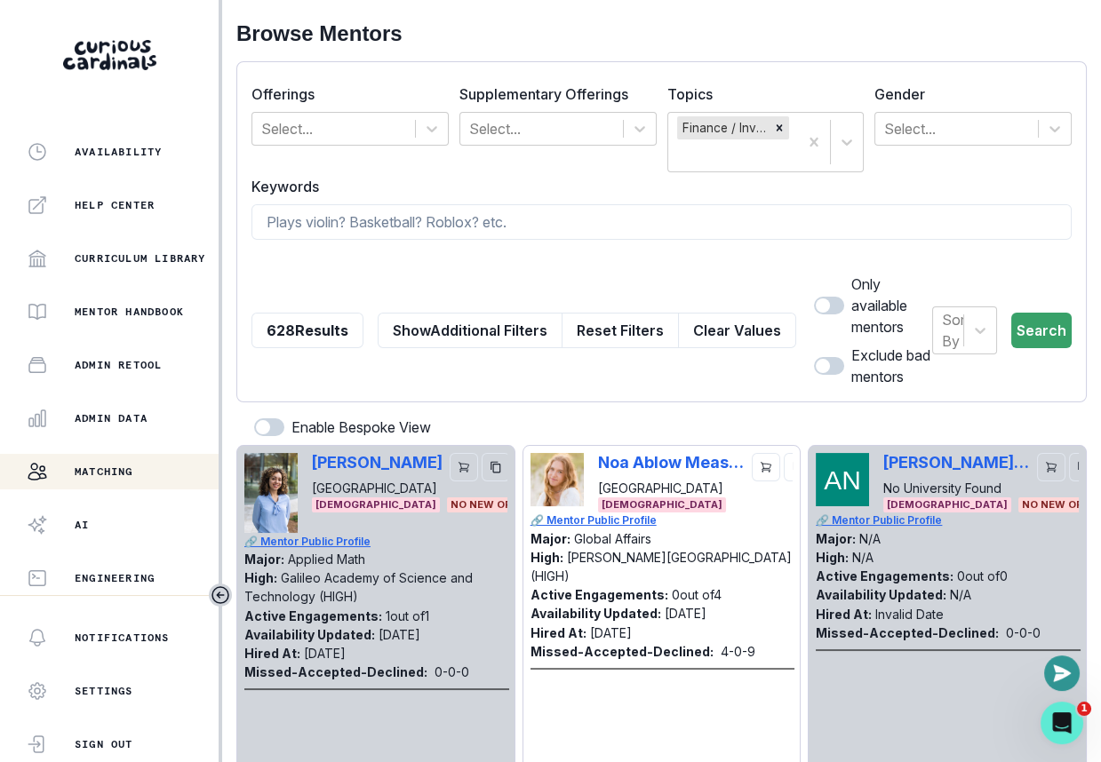
click at [814, 297] on span at bounding box center [829, 306] width 30 height 18
click at [813, 296] on input "checkbox" at bounding box center [813, 296] width 1 height 1
checkbox input "true"
click at [1051, 327] on button "Search" at bounding box center [1041, 331] width 60 height 36
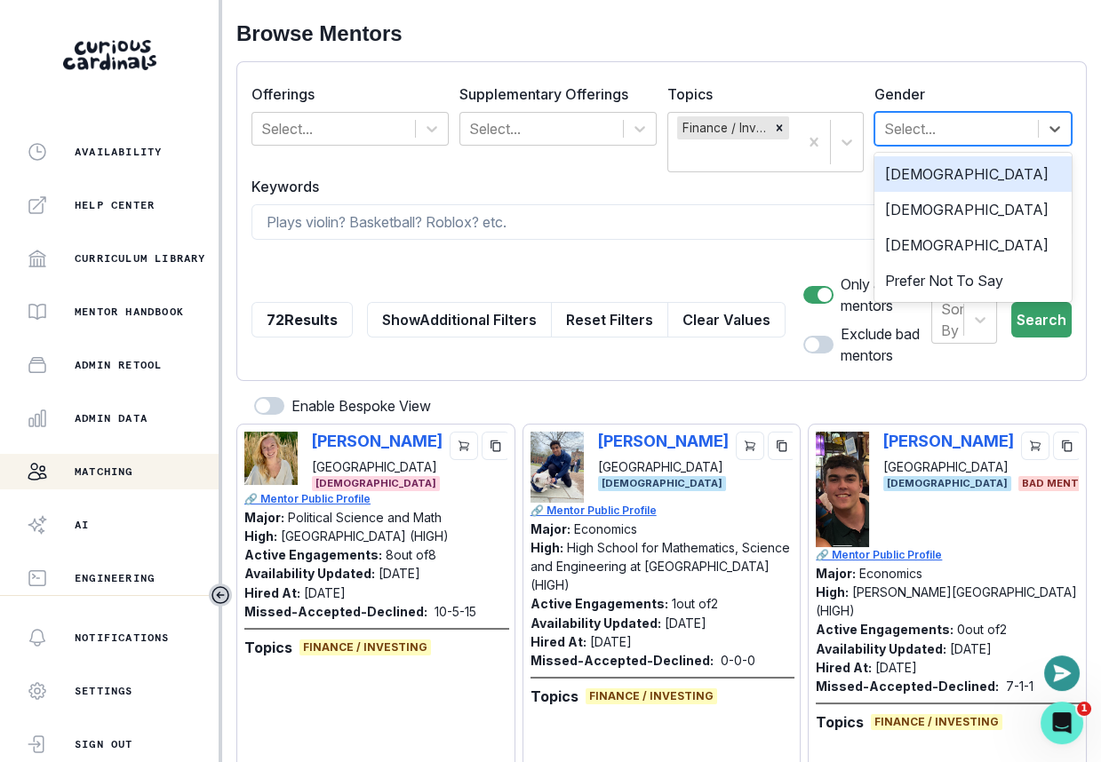
click at [945, 131] on div at bounding box center [956, 128] width 145 height 25
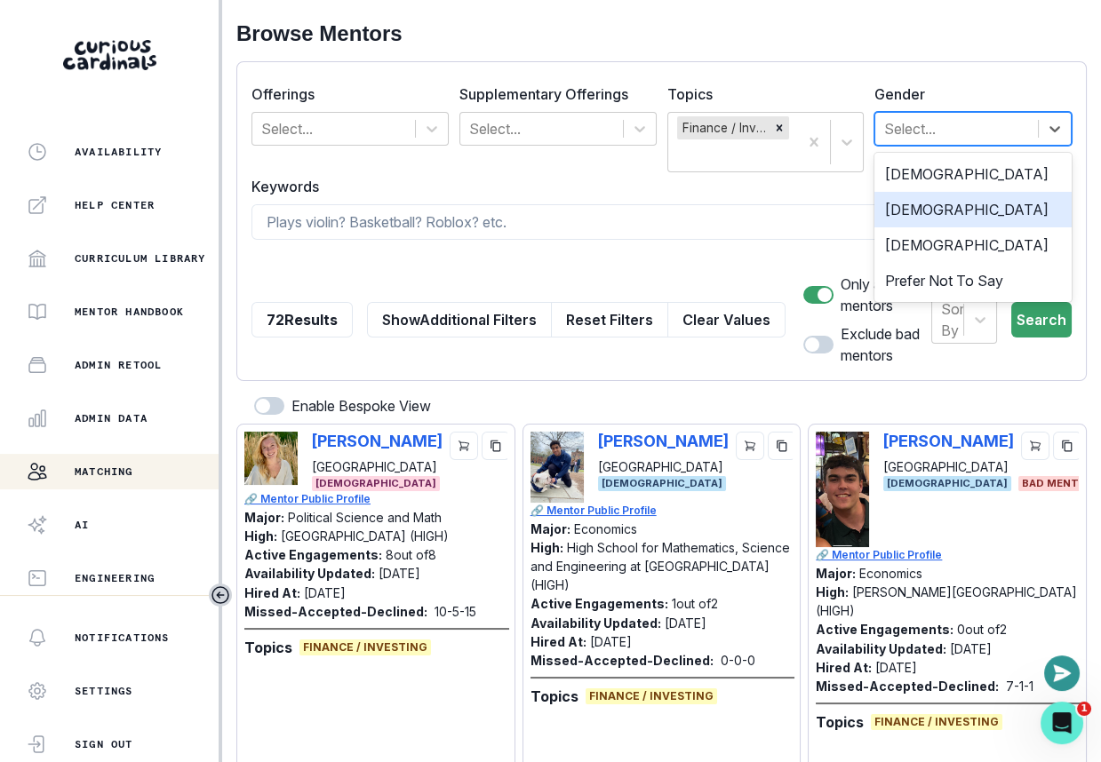
click at [944, 214] on div "[DEMOGRAPHIC_DATA]" at bounding box center [972, 210] width 197 height 36
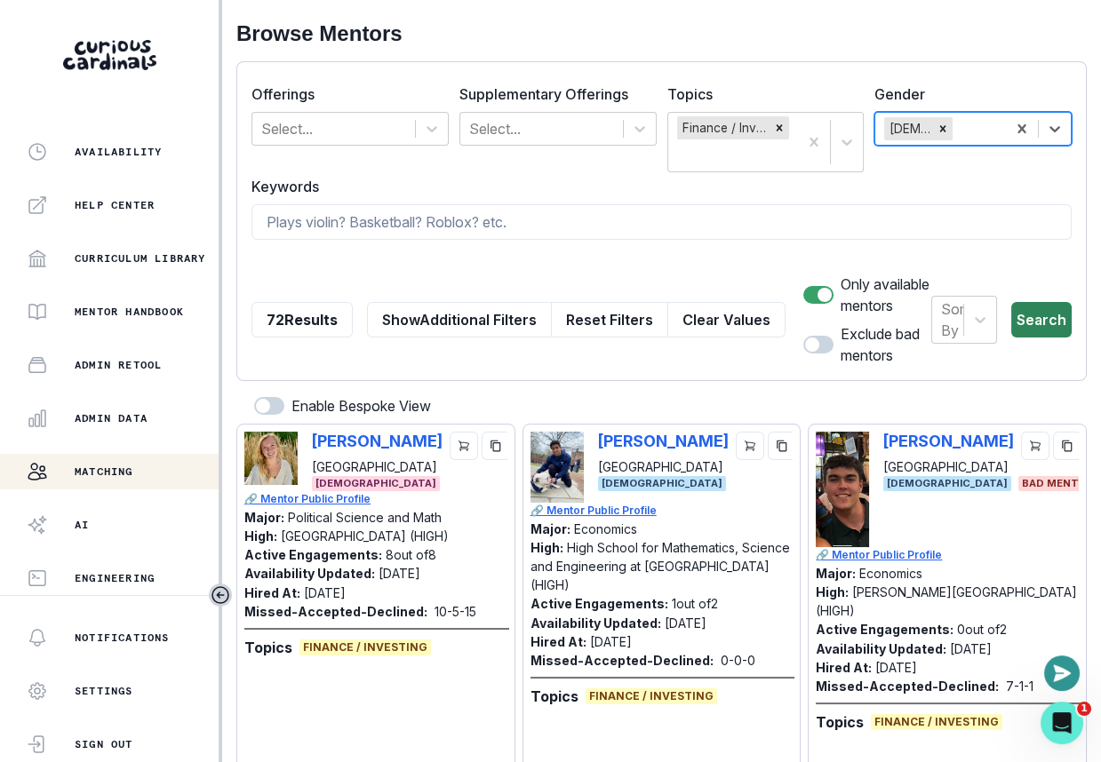
click at [1038, 312] on button "Search" at bounding box center [1041, 320] width 60 height 36
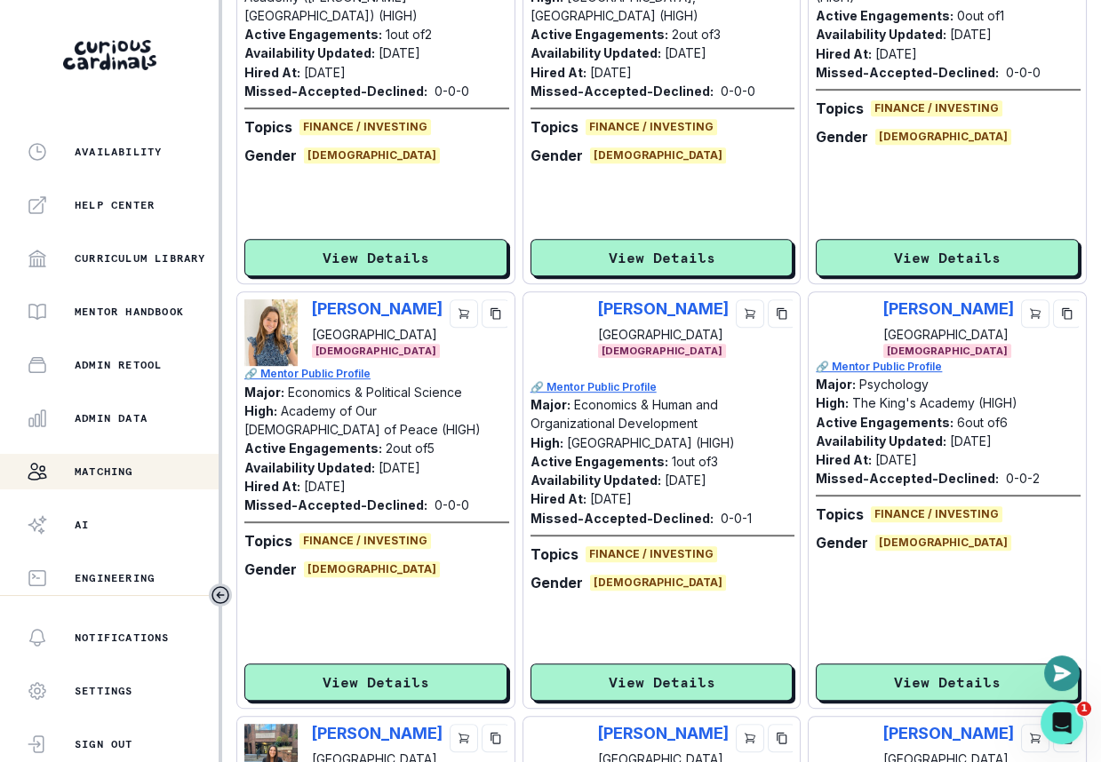
scroll to position [1414, 0]
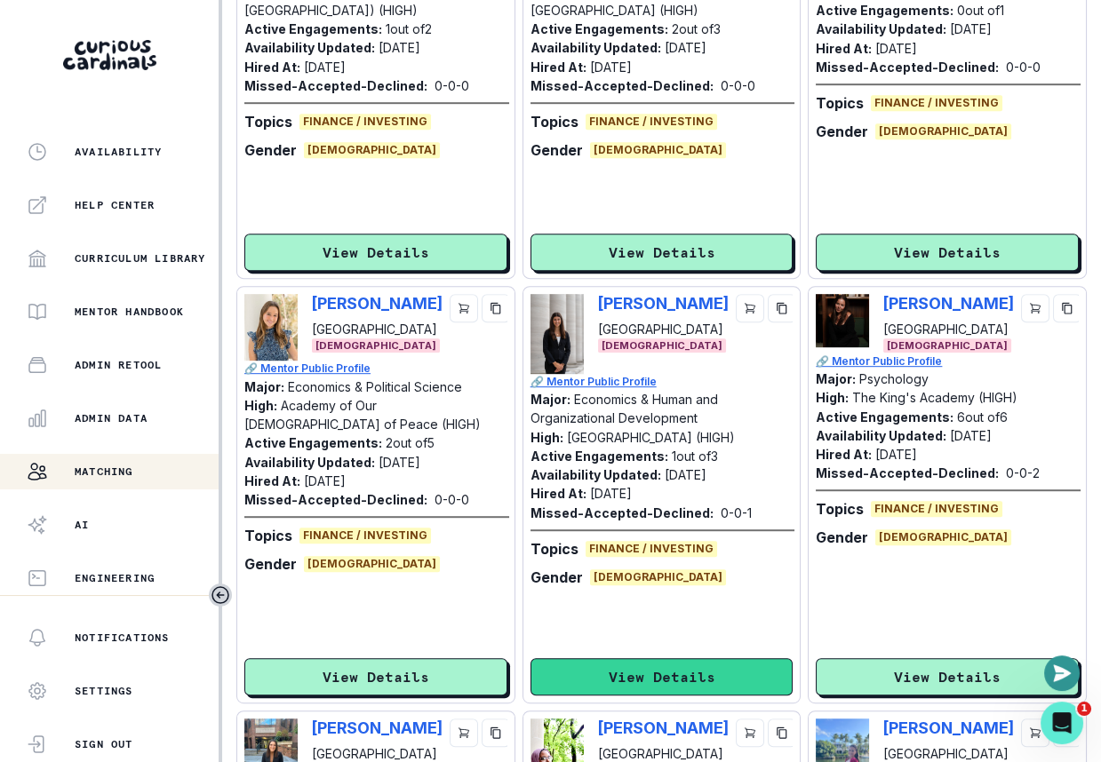
click at [613, 665] on button "View Details" at bounding box center [661, 676] width 263 height 37
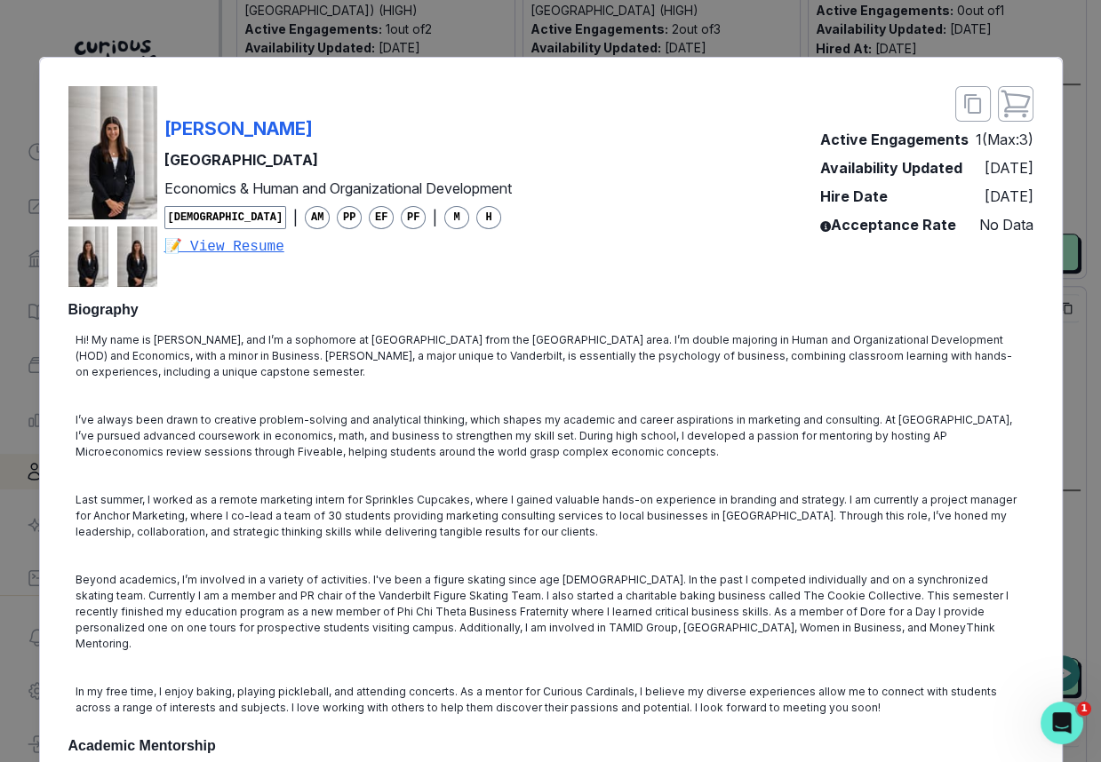
scroll to position [0, 0]
click at [294, 119] on div "[PERSON_NAME]" at bounding box center [337, 129] width 347 height 27
click at [945, 29] on div "[PERSON_NAME] Vanderbilt University Economics & Human and Organizational Develo…" at bounding box center [550, 381] width 1101 height 762
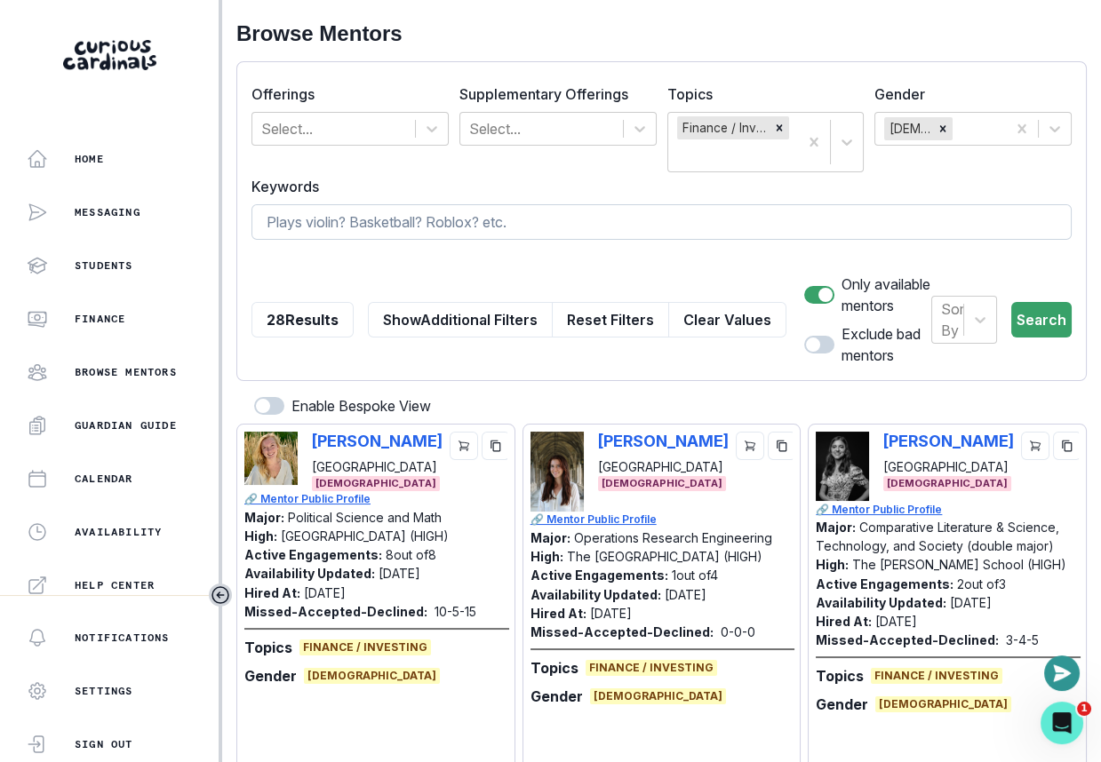
click at [469, 230] on input at bounding box center [661, 222] width 820 height 36
type input "finance"
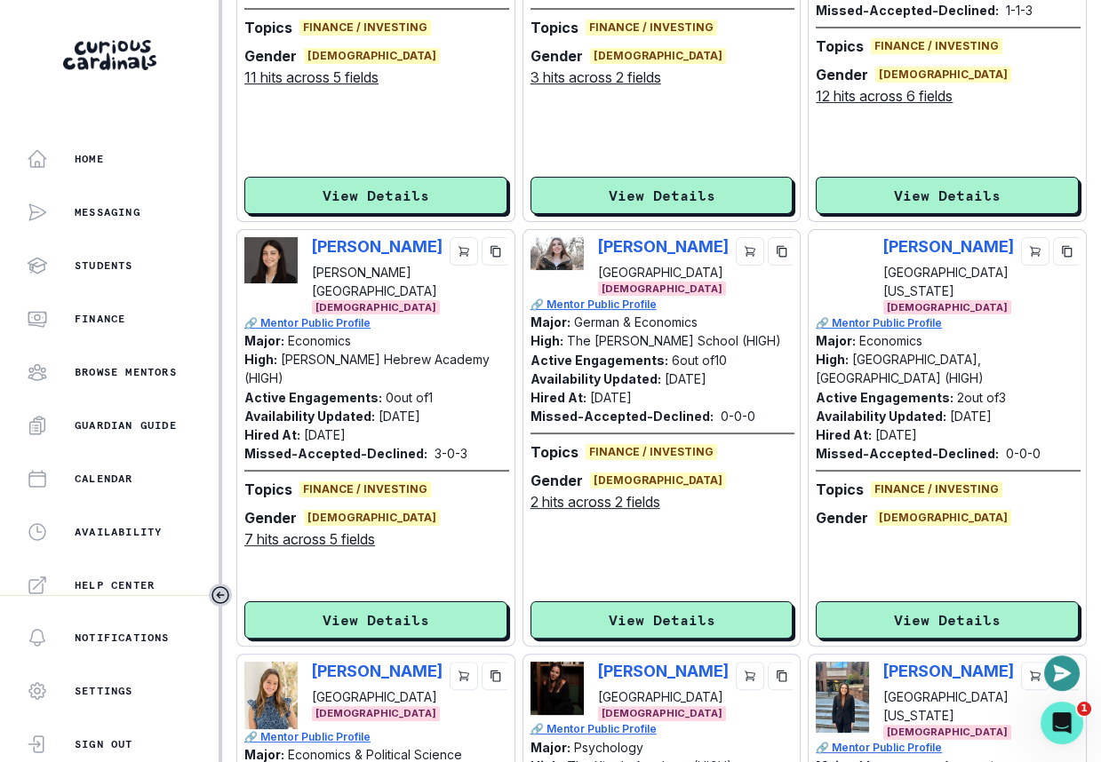
scroll to position [625, 0]
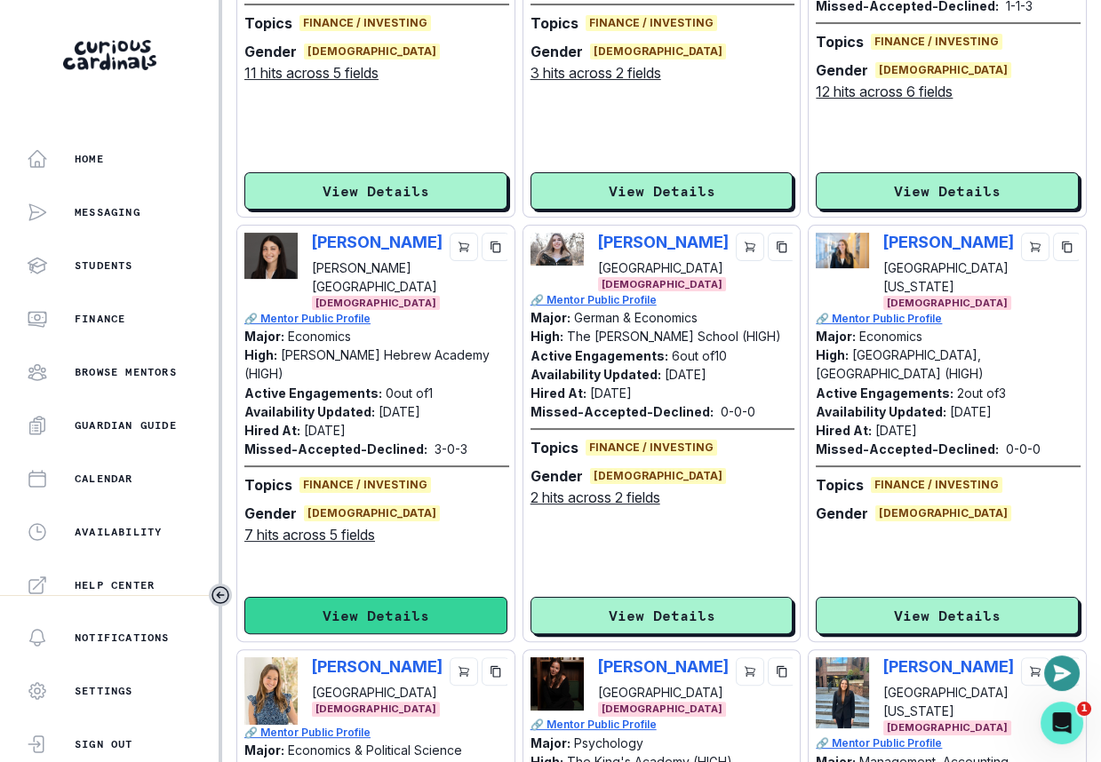
click at [450, 614] on button "View Details" at bounding box center [375, 615] width 263 height 37
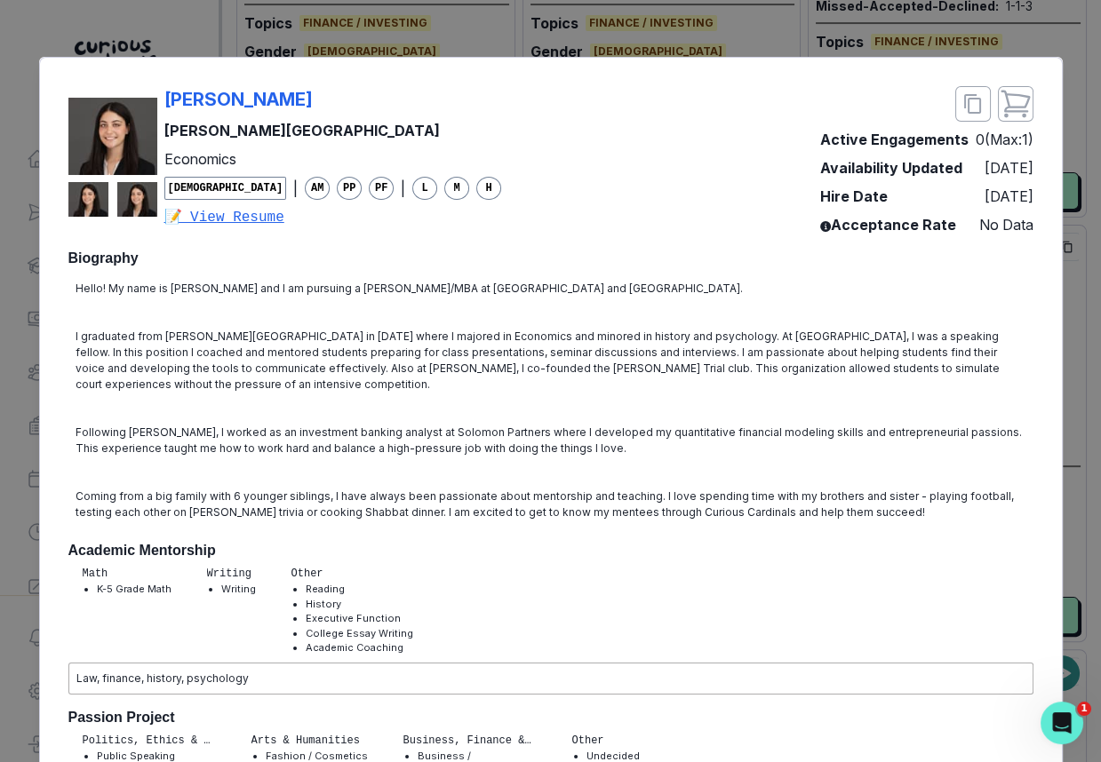
scroll to position [0, 0]
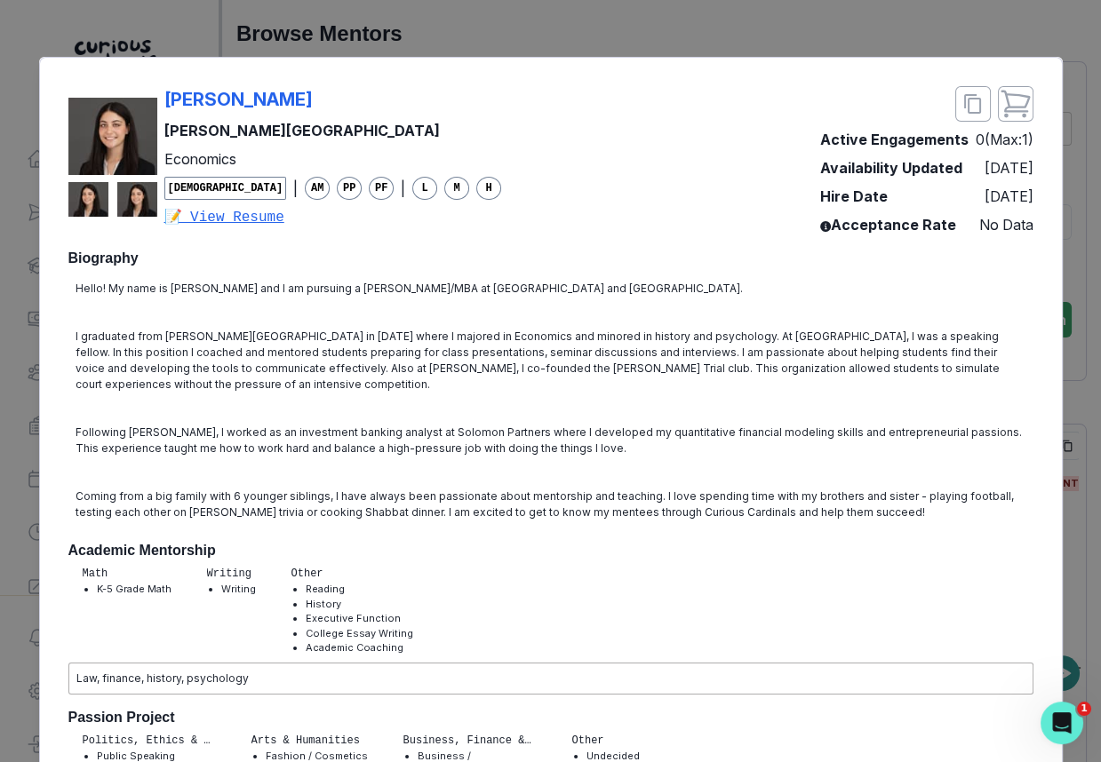
click at [385, 98] on div "[PERSON_NAME]" at bounding box center [333, 99] width 338 height 27
click at [516, 18] on div "[PERSON_NAME] College Economics [DEMOGRAPHIC_DATA] | AM PP PF | L M H 📝 View Re…" at bounding box center [550, 381] width 1101 height 762
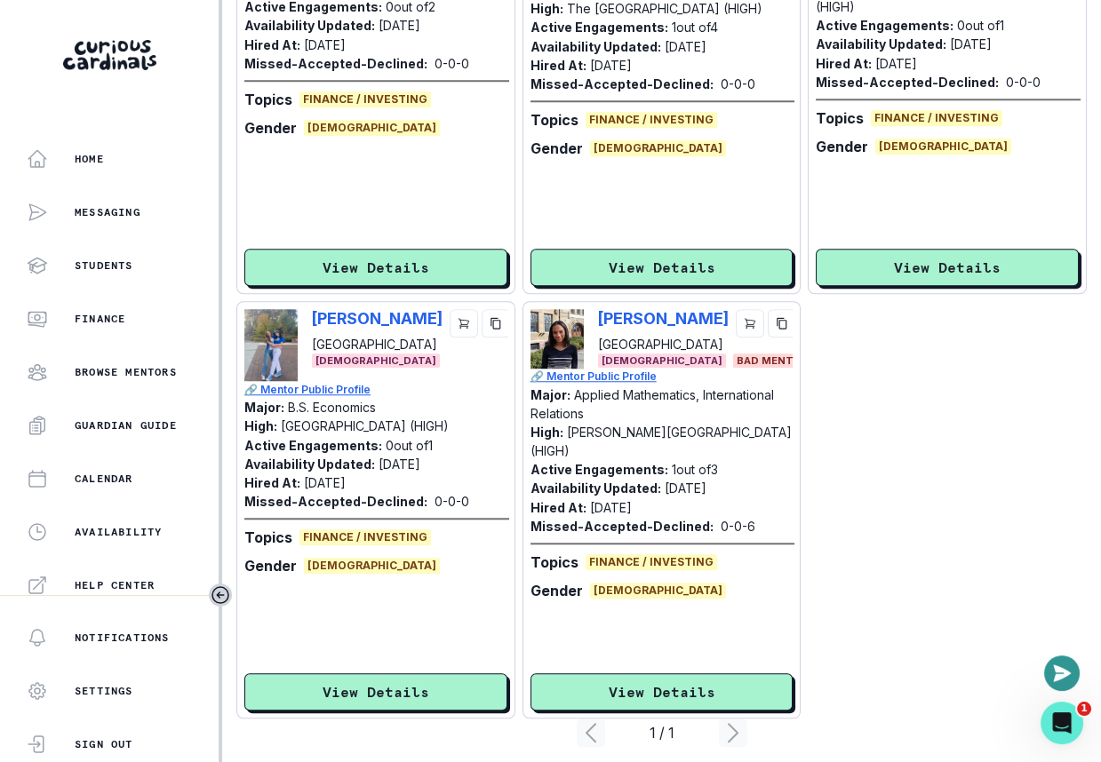
scroll to position [2267, 0]
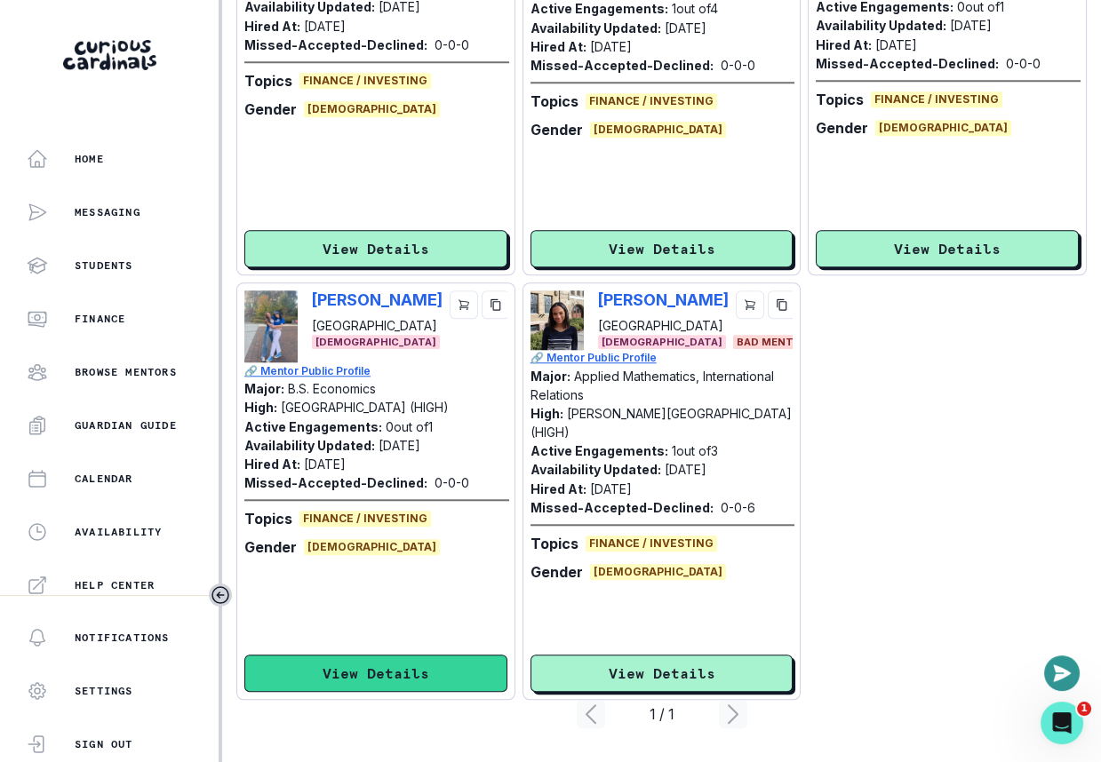
click at [427, 680] on button "View Details" at bounding box center [375, 673] width 263 height 37
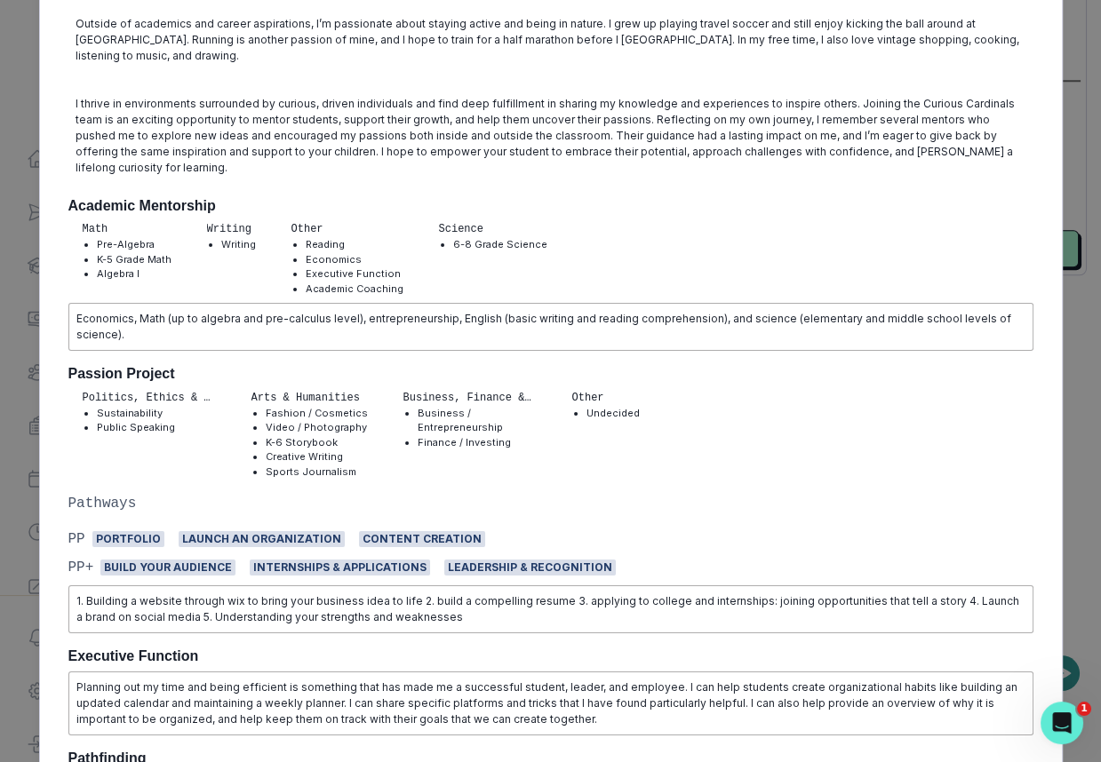
scroll to position [0, 0]
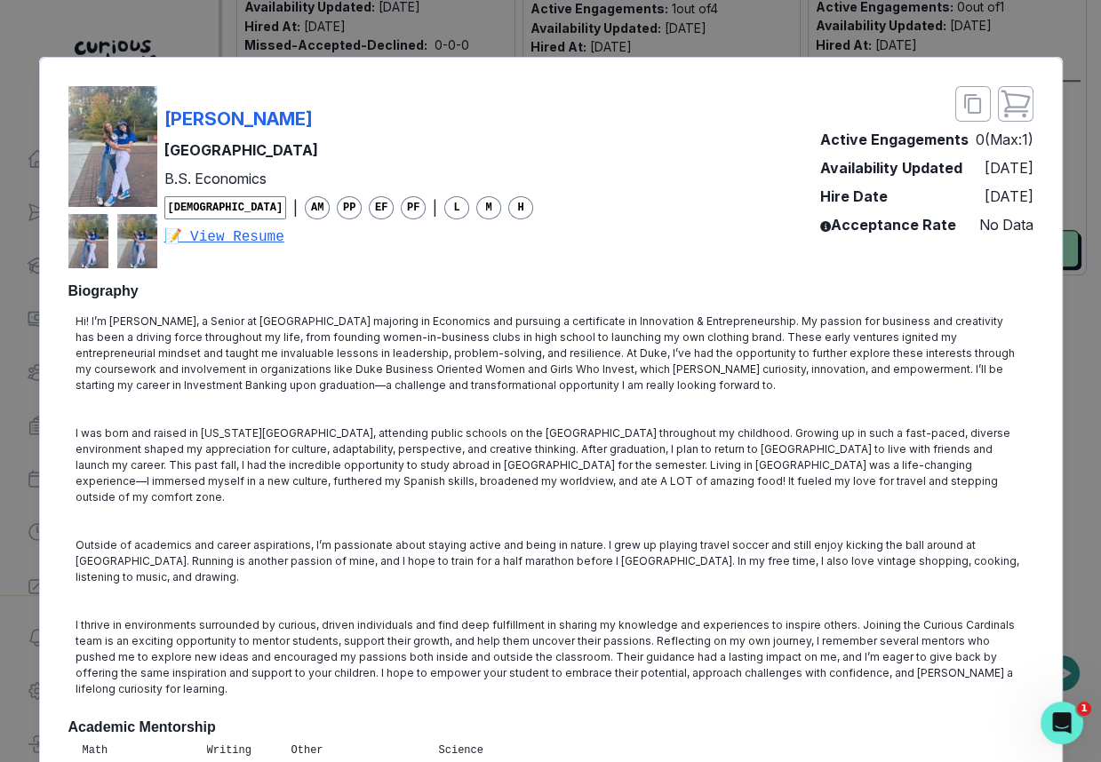
click at [544, 36] on div "[PERSON_NAME] [PERSON_NAME] University B.S. Economics [DEMOGRAPHIC_DATA] | AM P…" at bounding box center [550, 381] width 1101 height 762
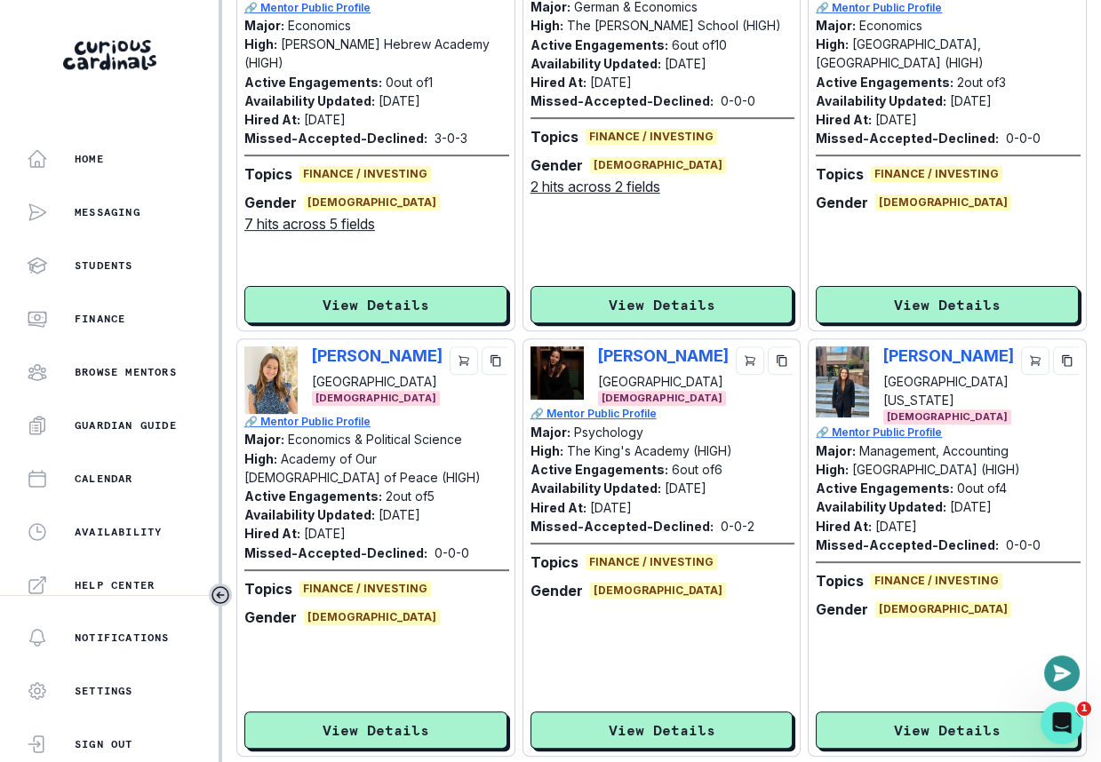
scroll to position [953, 0]
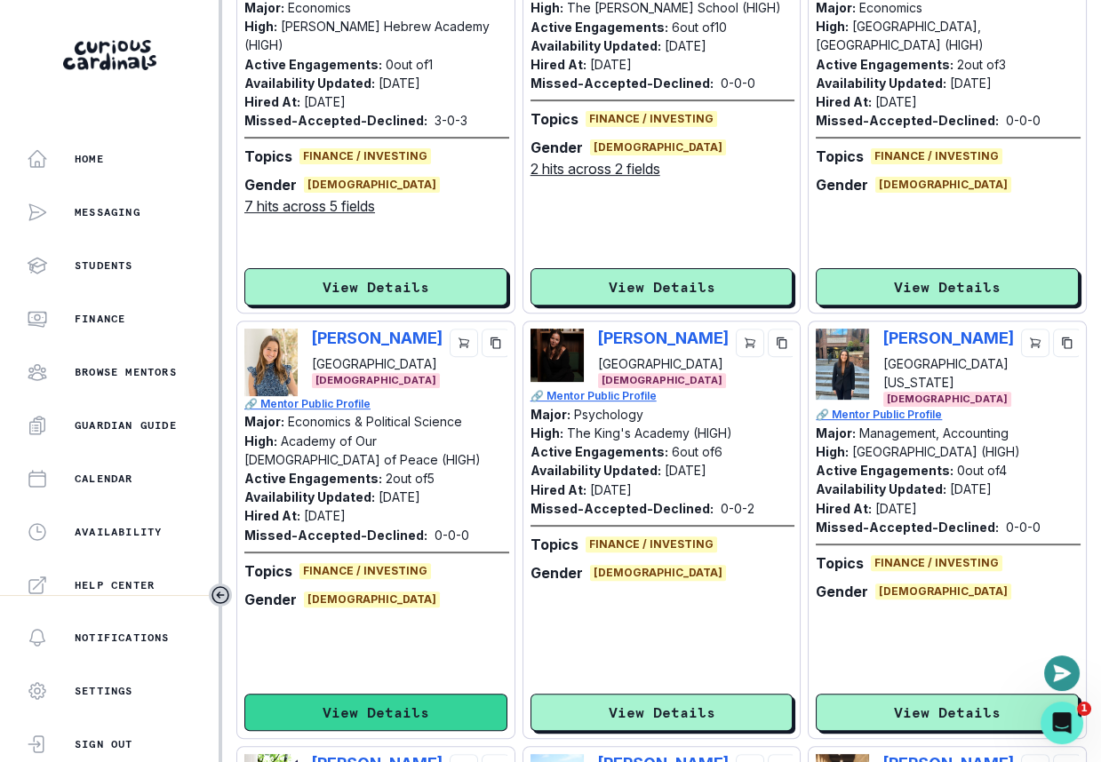
click at [388, 722] on button "View Details" at bounding box center [375, 712] width 263 height 37
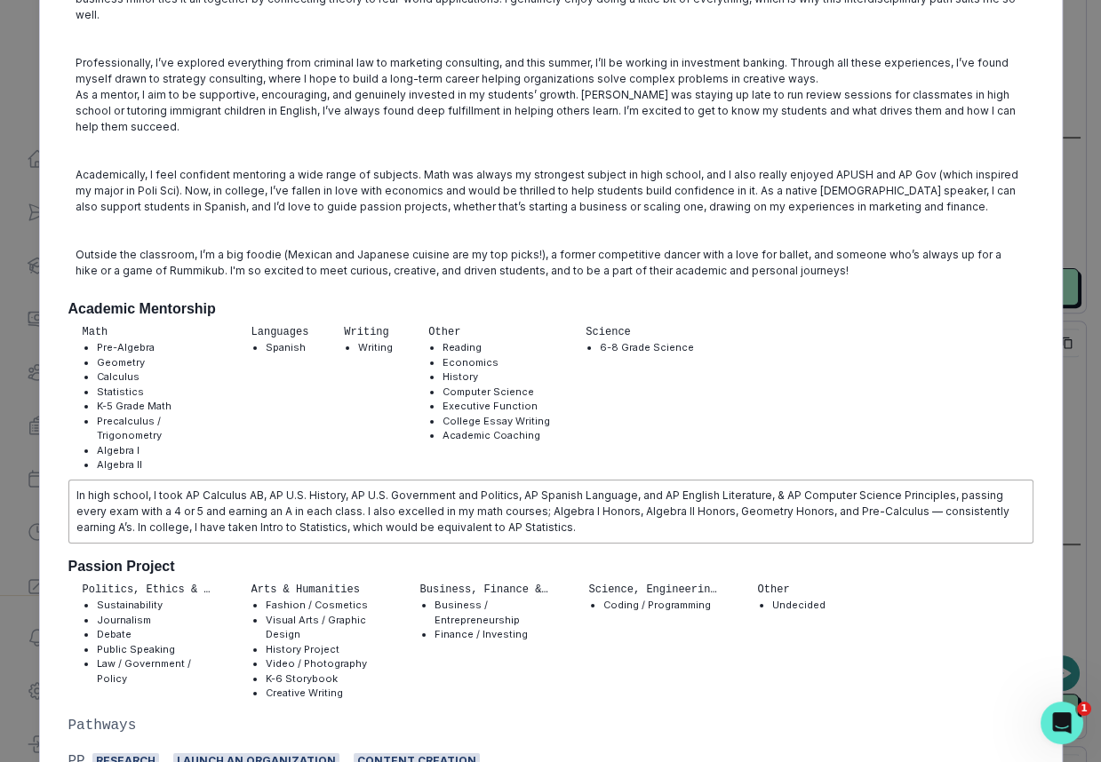
scroll to position [0, 0]
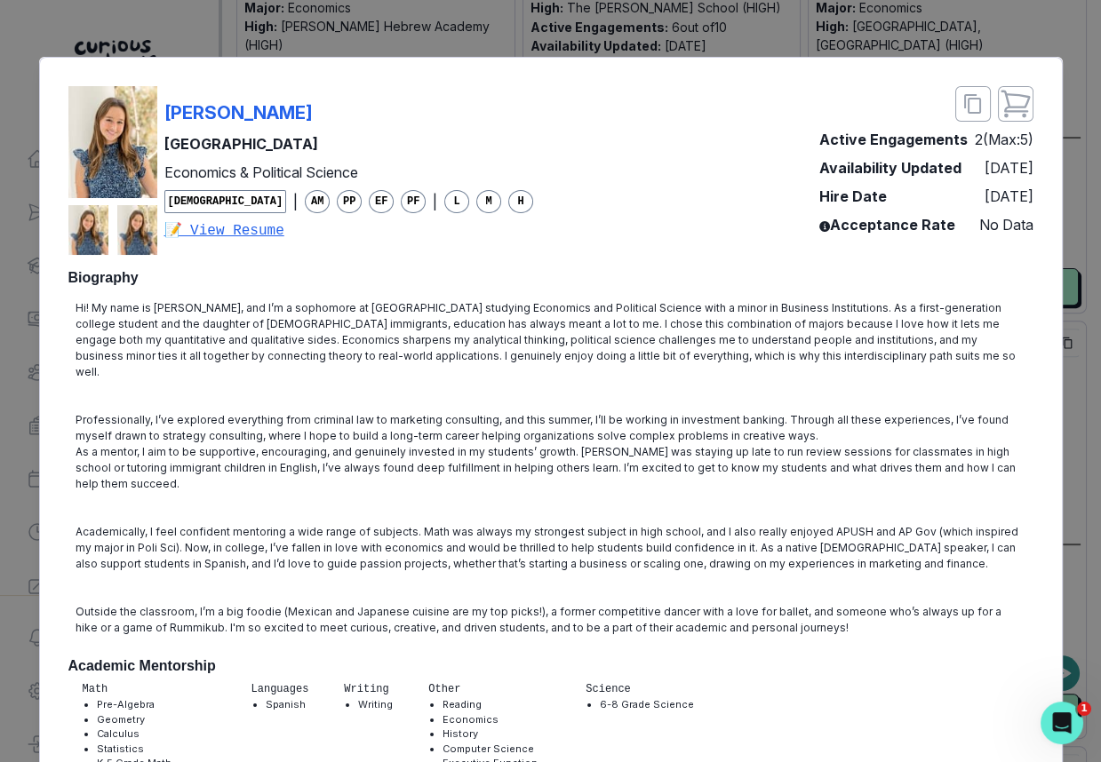
click at [458, 126] on div "[PERSON_NAME] Northwestern University Economics & Political Science [DEMOGRAPHI…" at bounding box center [550, 170] width 965 height 169
click at [937, 45] on div "[PERSON_NAME] Northwestern University Economics & Political Science [DEMOGRAPHI…" at bounding box center [550, 381] width 1101 height 762
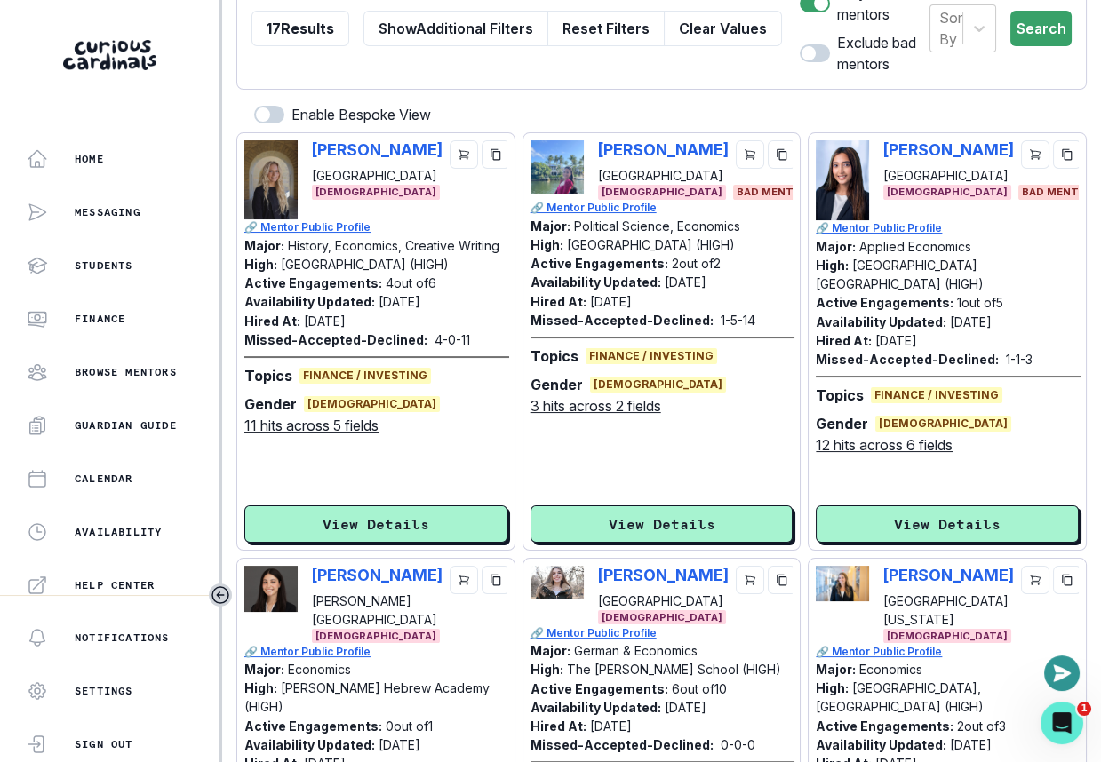
scroll to position [276, 0]
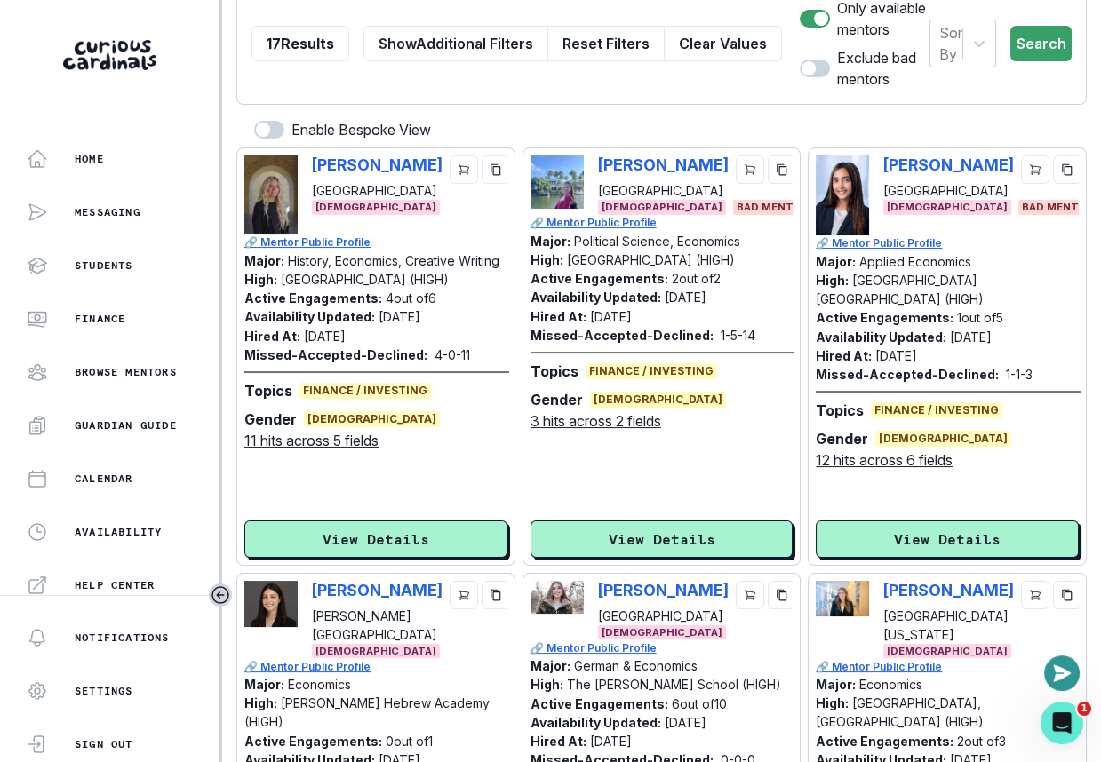
click at [881, 168] on div "[PERSON_NAME] [PERSON_NAME][GEOGRAPHIC_DATA] [DEMOGRAPHIC_DATA] BAD MENTOR" at bounding box center [947, 195] width 263 height 80
copy p "[PERSON_NAME]"
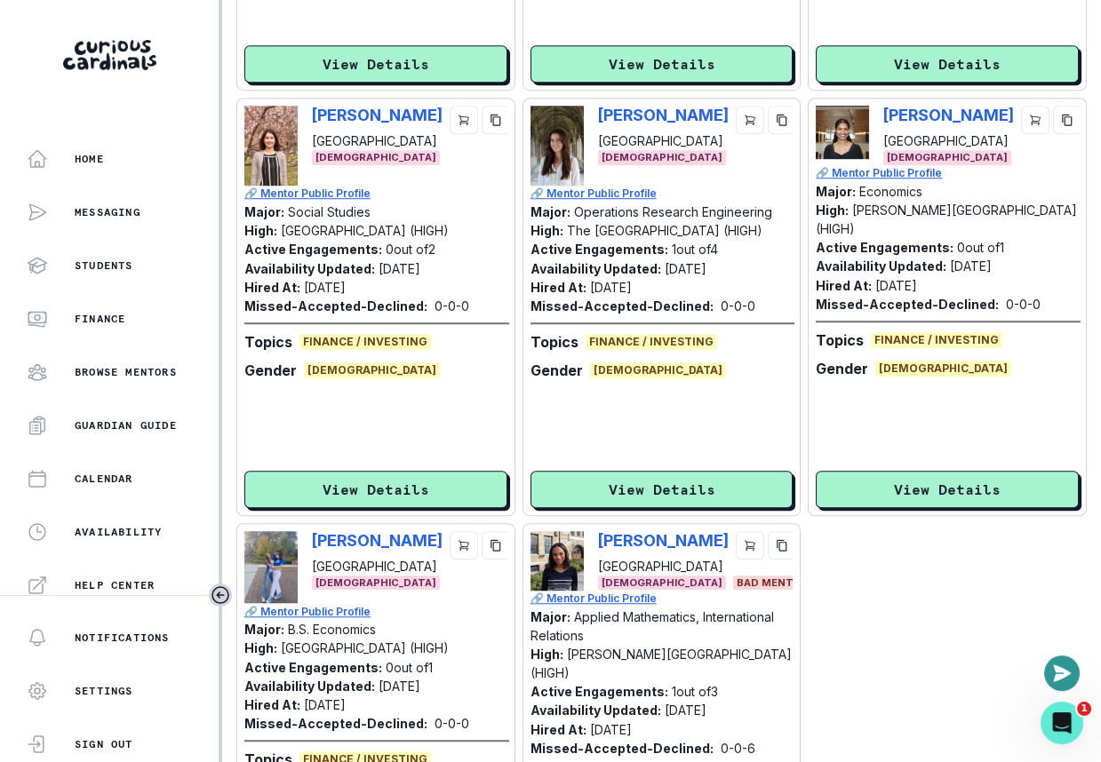
scroll to position [2022, 0]
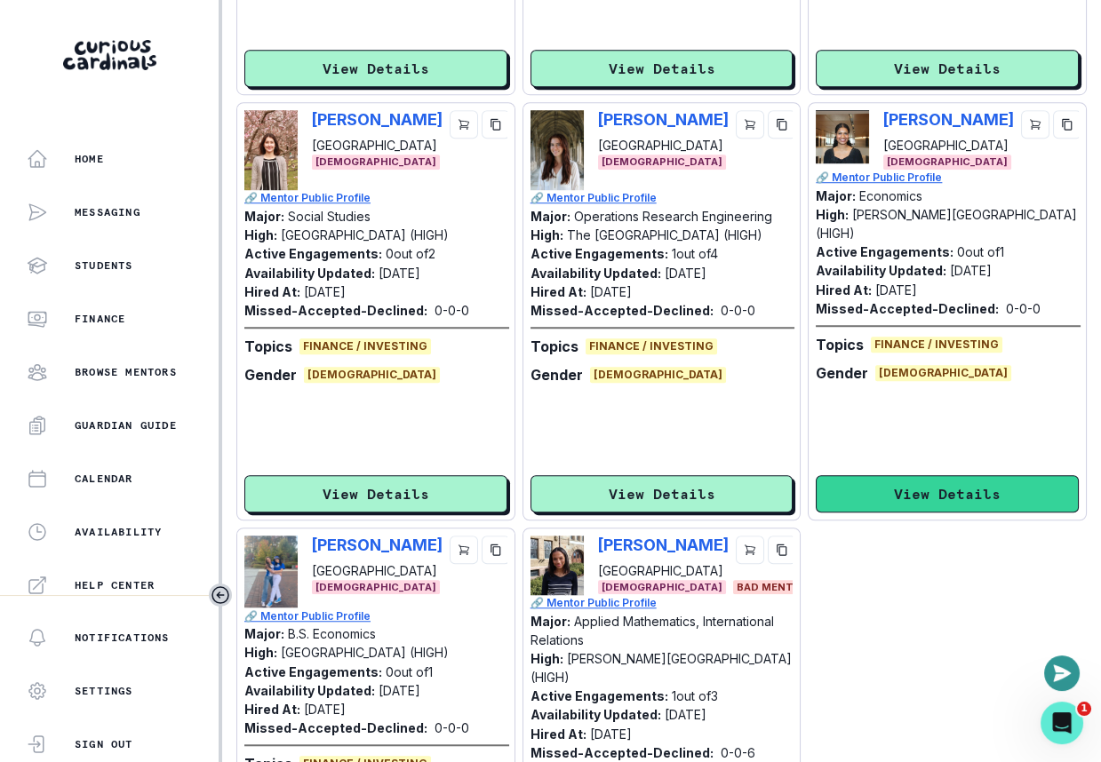
click at [941, 502] on button "View Details" at bounding box center [947, 493] width 263 height 37
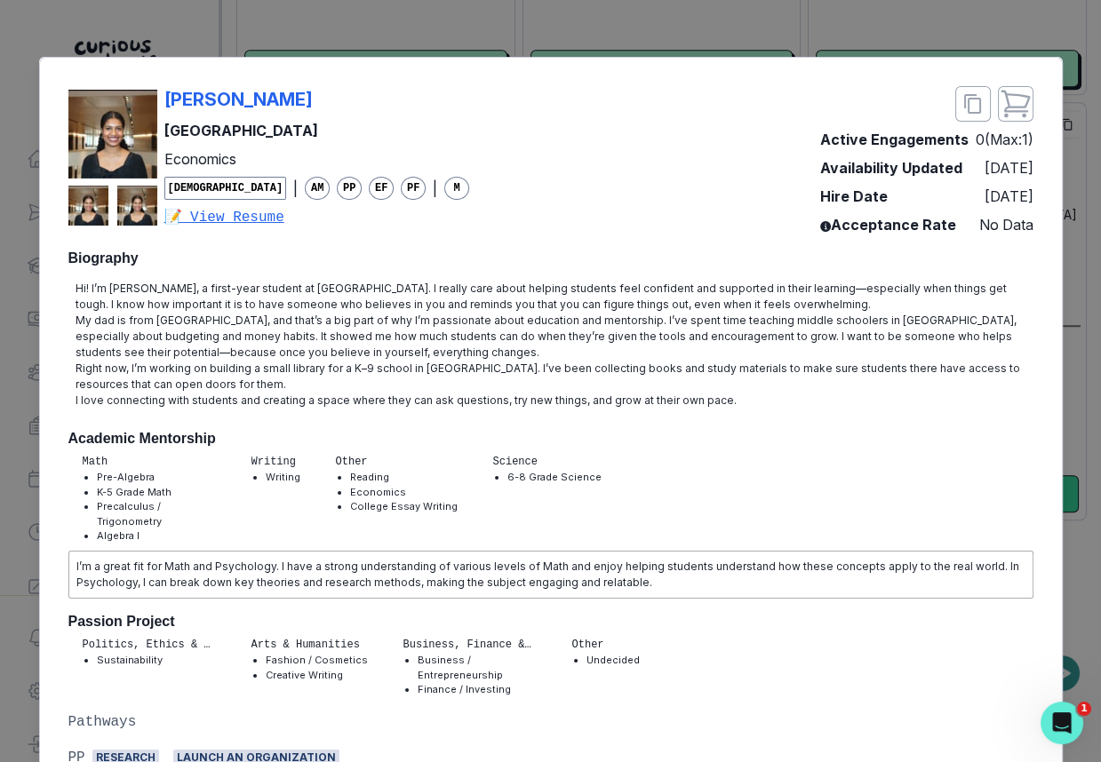
scroll to position [303, 0]
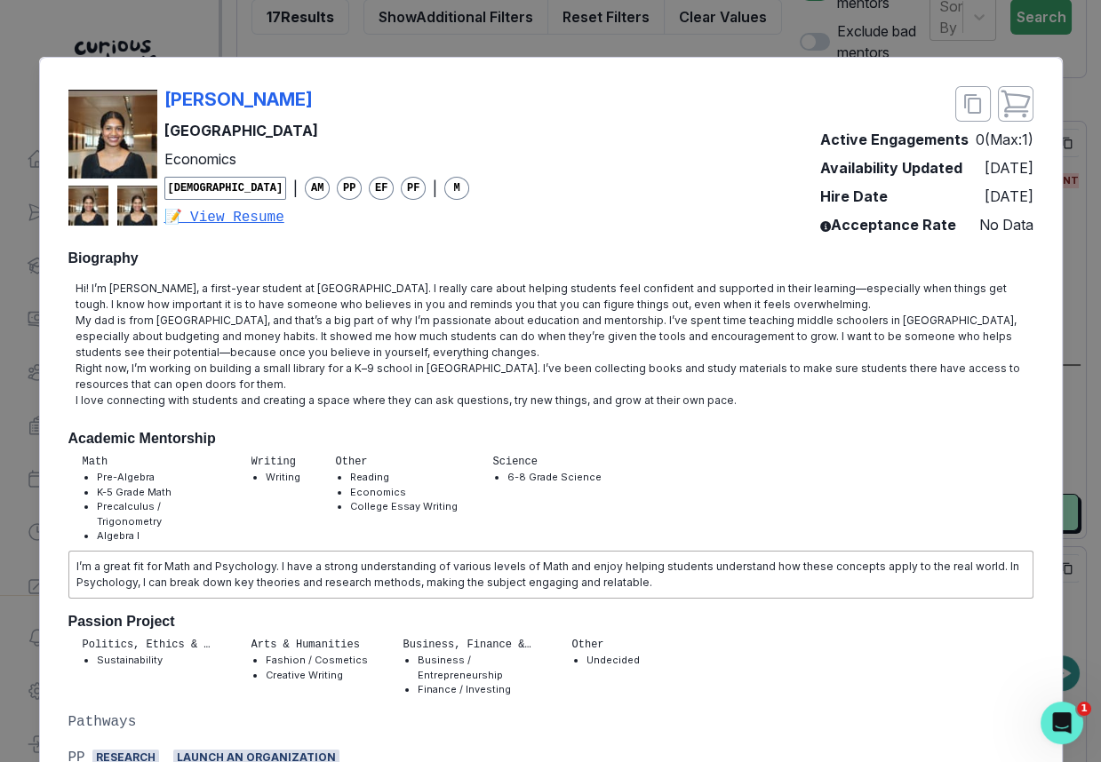
click at [938, 28] on div "[PERSON_NAME] Northwestern University Economics [DEMOGRAPHIC_DATA] | AM PP EF P…" at bounding box center [550, 381] width 1101 height 762
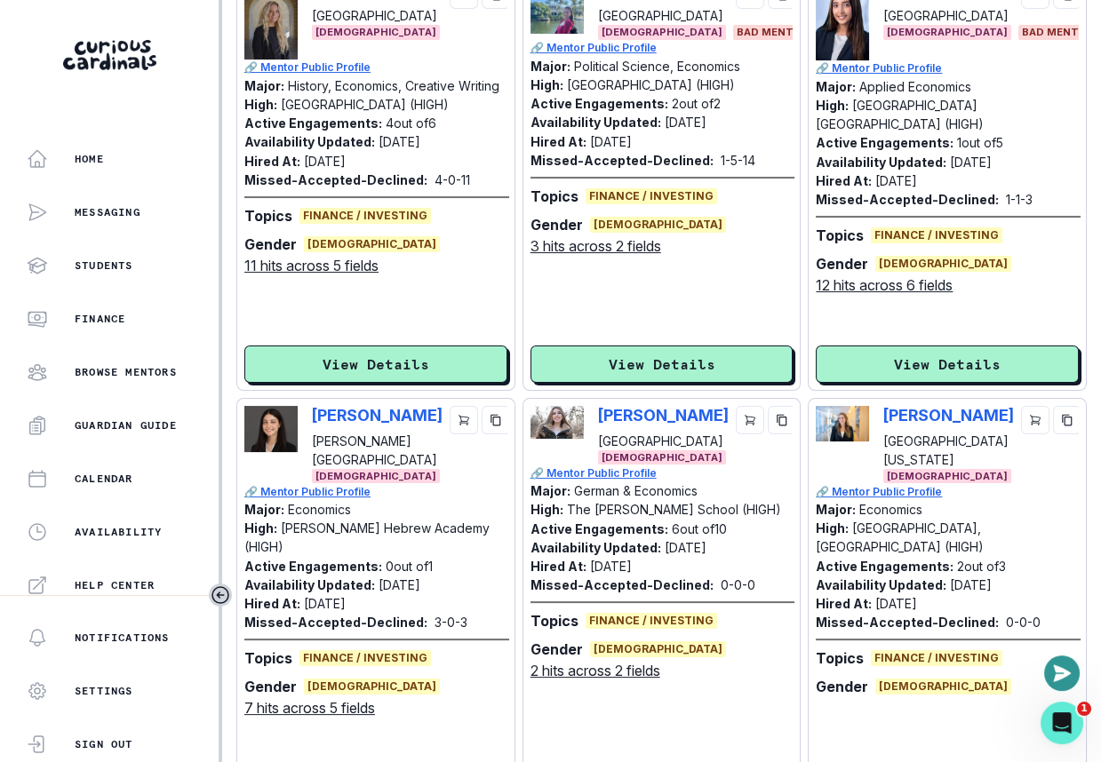
scroll to position [0, 0]
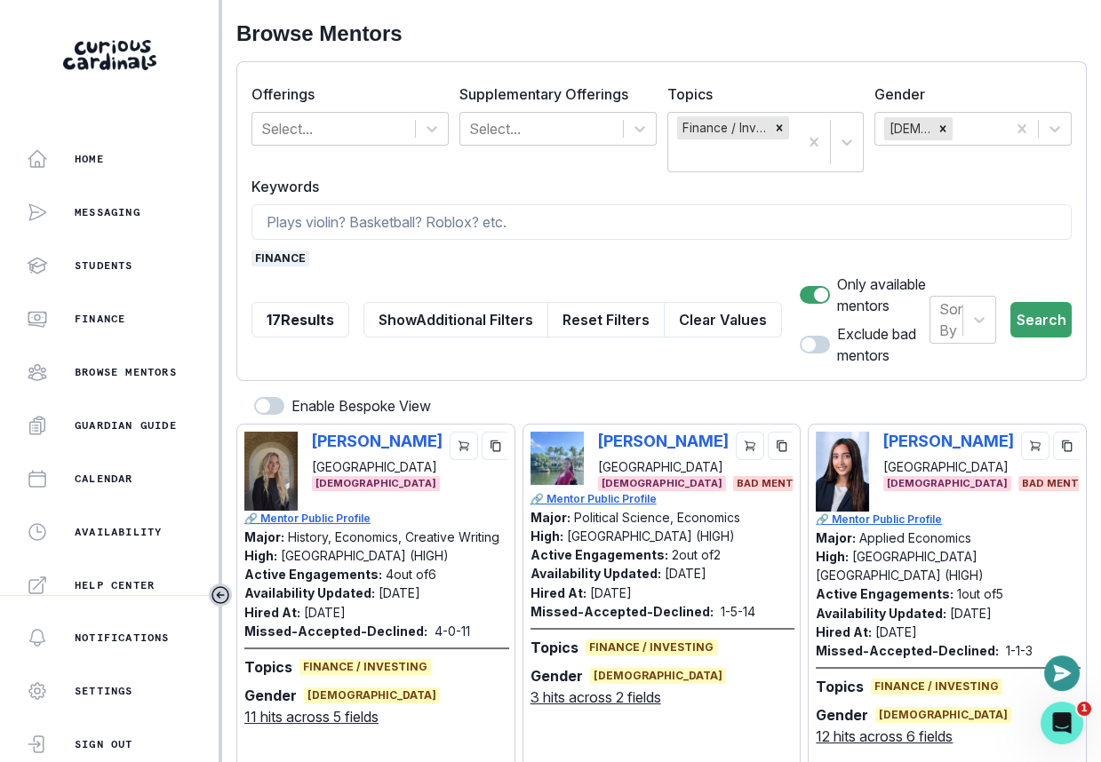
click at [296, 255] on span "finance" at bounding box center [280, 259] width 58 height 16
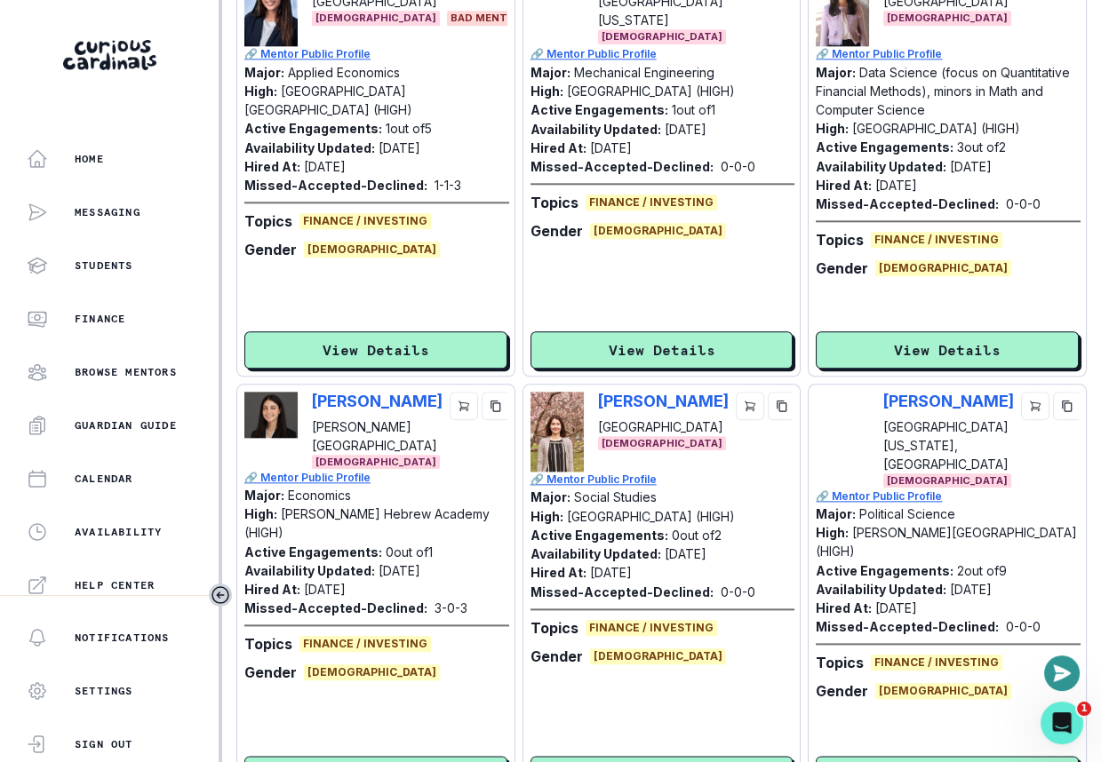
scroll to position [3024, 0]
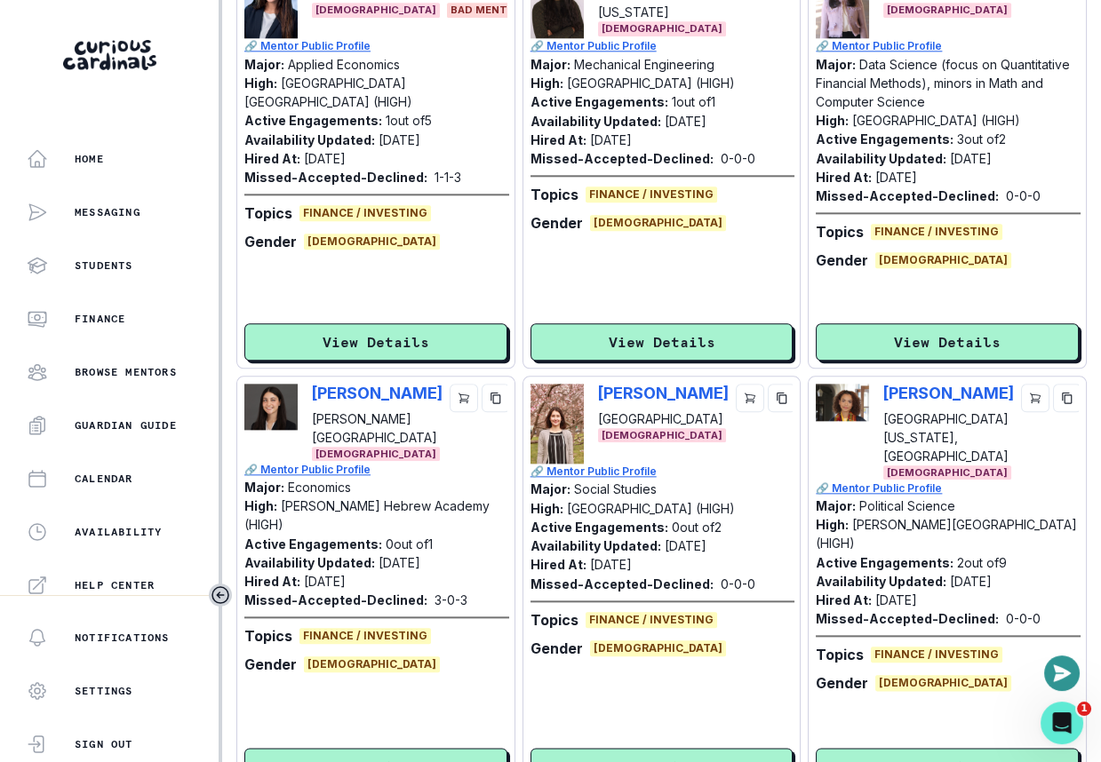
click at [588, 390] on div "[PERSON_NAME] Harvard University [DEMOGRAPHIC_DATA]" at bounding box center [661, 424] width 263 height 80
click at [594, 394] on div "[PERSON_NAME] Harvard University [DEMOGRAPHIC_DATA]" at bounding box center [661, 424] width 263 height 80
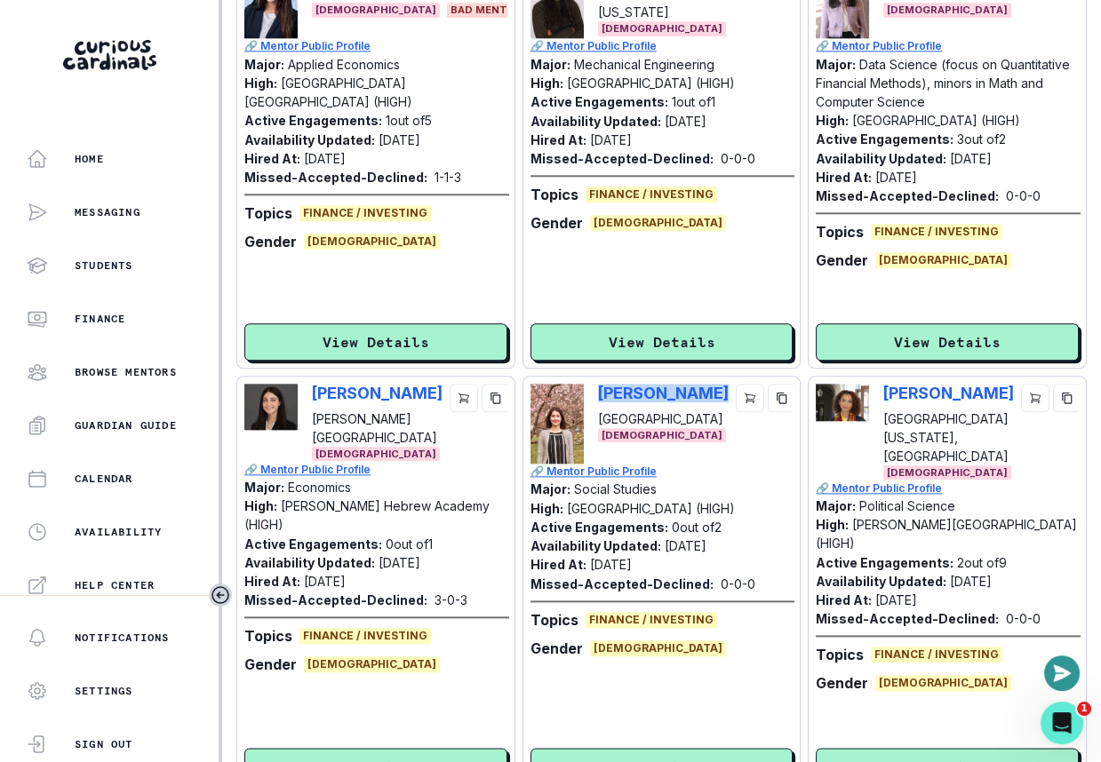
click at [594, 394] on div "[PERSON_NAME] Harvard University [DEMOGRAPHIC_DATA]" at bounding box center [661, 424] width 263 height 80
copy p "[PERSON_NAME]"
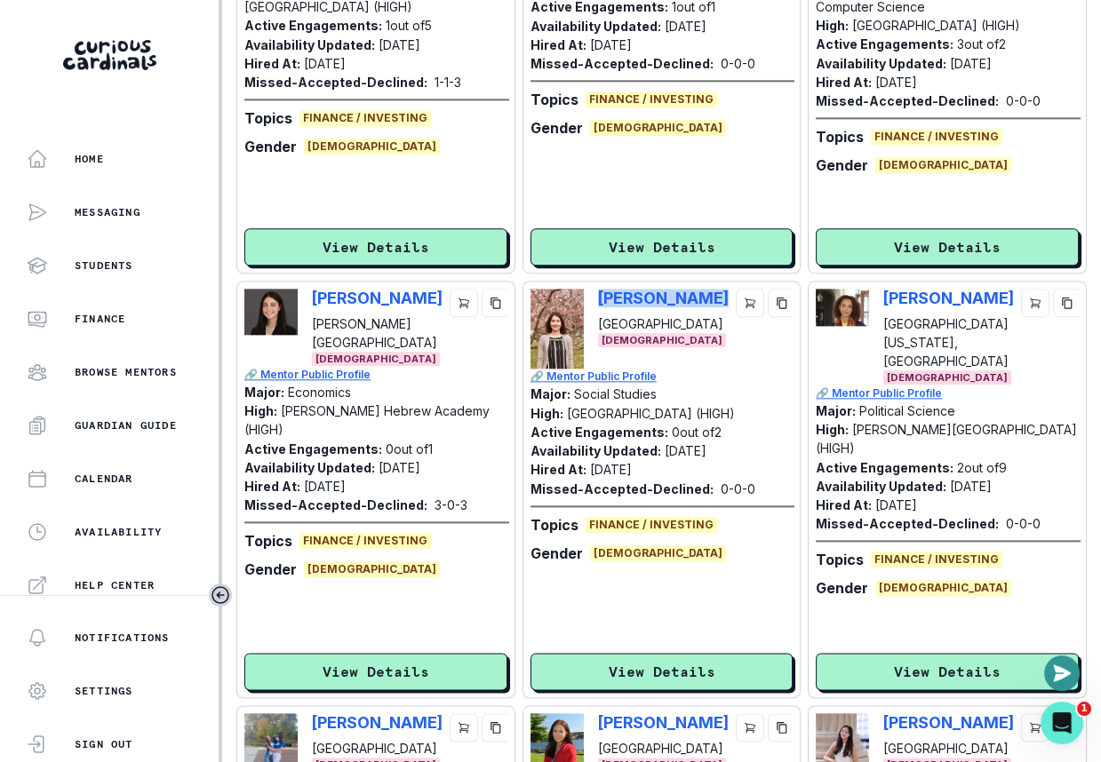
scroll to position [3147, 0]
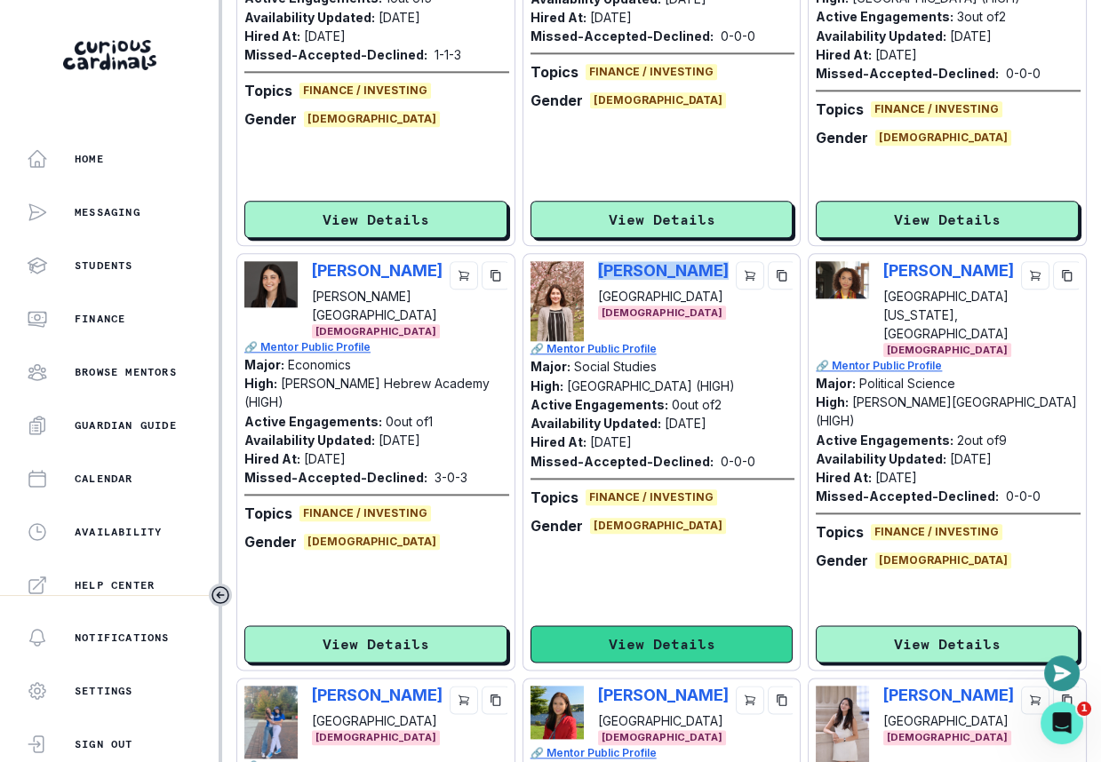
click at [600, 631] on button "View Details" at bounding box center [661, 643] width 263 height 37
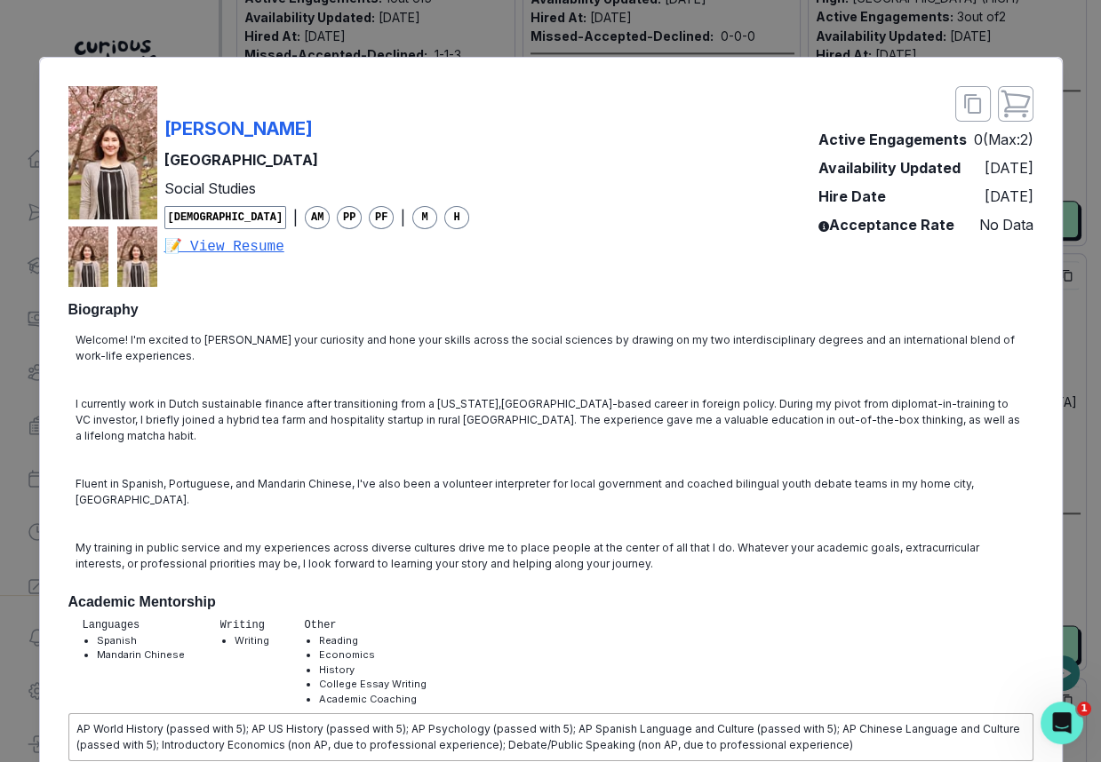
click at [1064, 418] on div "[PERSON_NAME] Harvard University Social Studies [DEMOGRAPHIC_DATA] | AM PP PF |…" at bounding box center [550, 381] width 1101 height 762
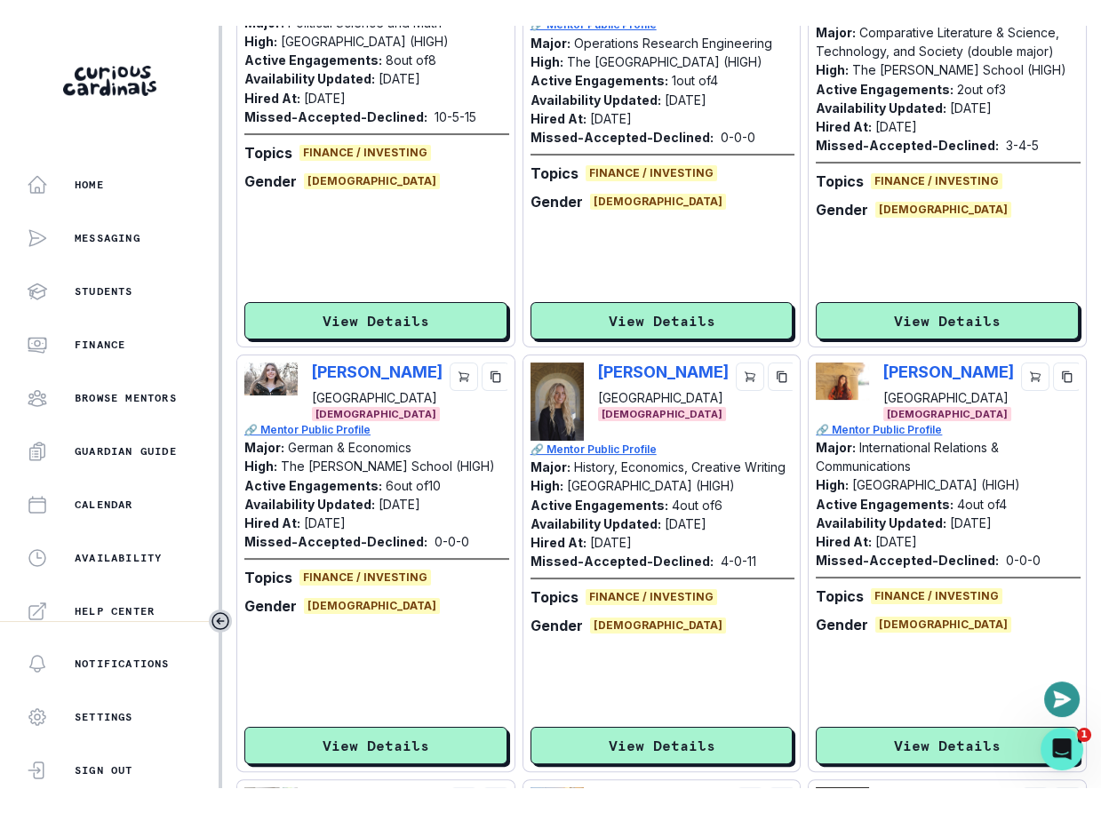
scroll to position [0, 0]
